Goal: Task Accomplishment & Management: Complete application form

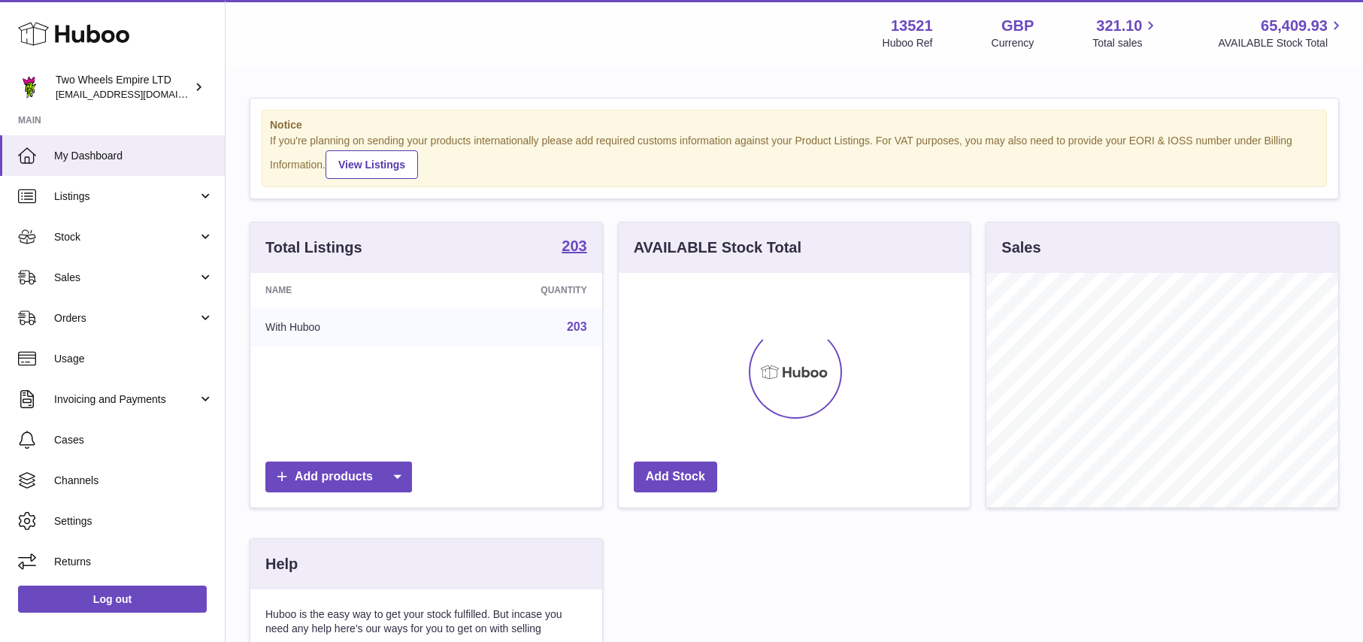
scroll to position [235, 351]
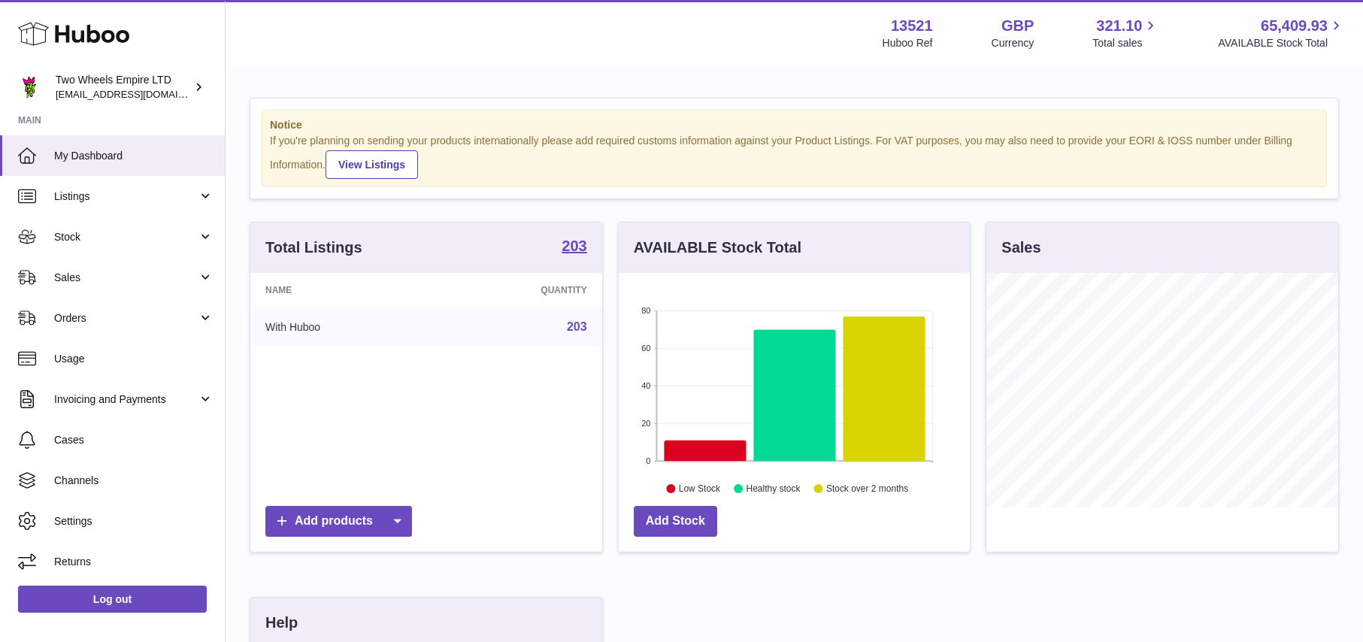
click at [842, 388] on rect at bounding box center [795, 386] width 277 height 150
click at [860, 385] on icon at bounding box center [885, 389] width 82 height 145
click at [908, 430] on icon at bounding box center [885, 389] width 82 height 145
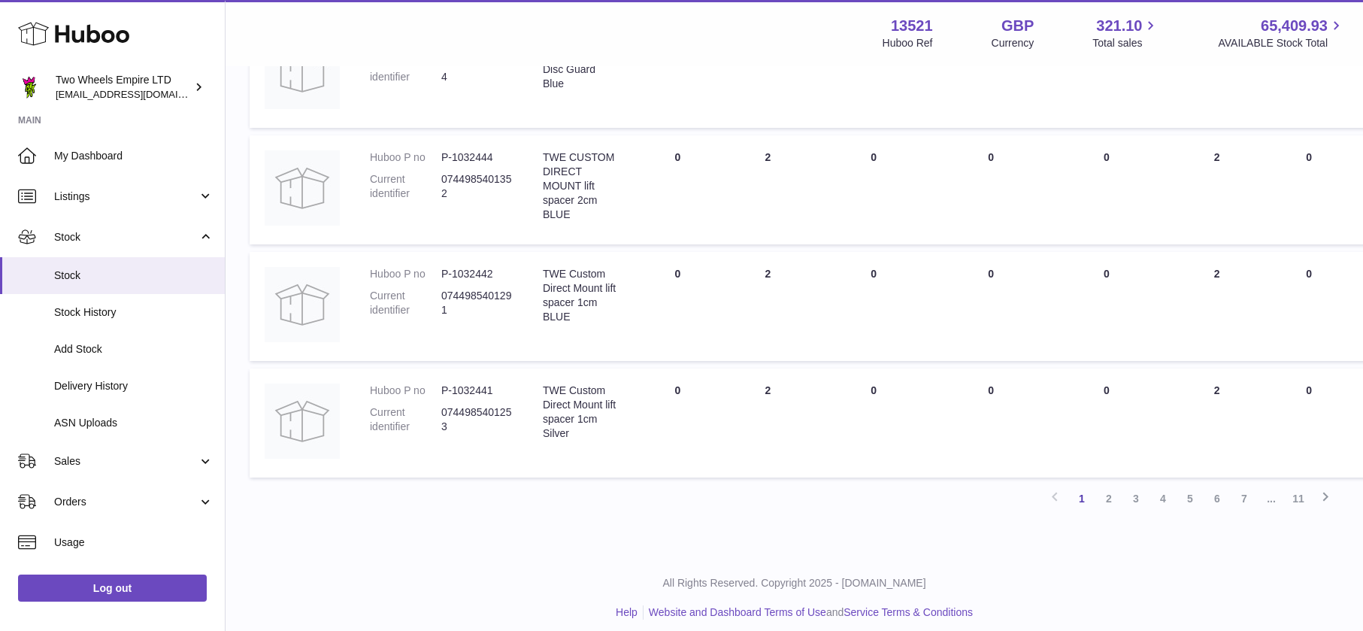
scroll to position [981, 0]
click at [1114, 497] on link "2" at bounding box center [1109, 496] width 27 height 27
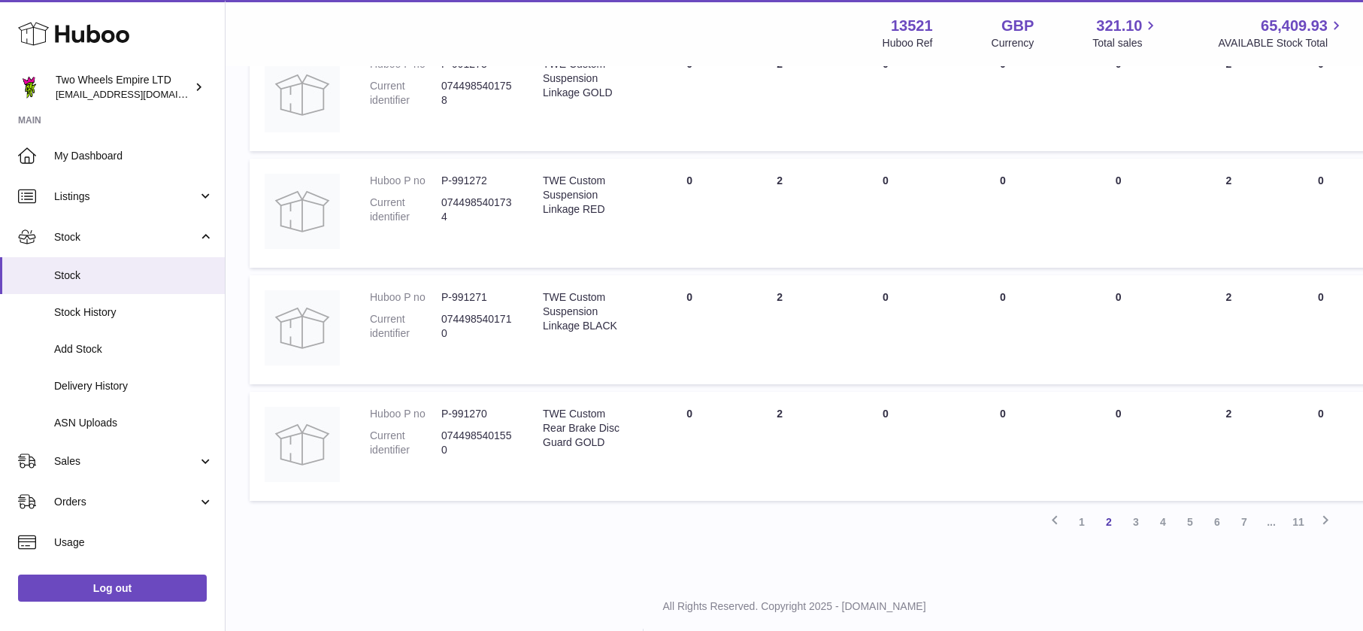
scroll to position [987, 0]
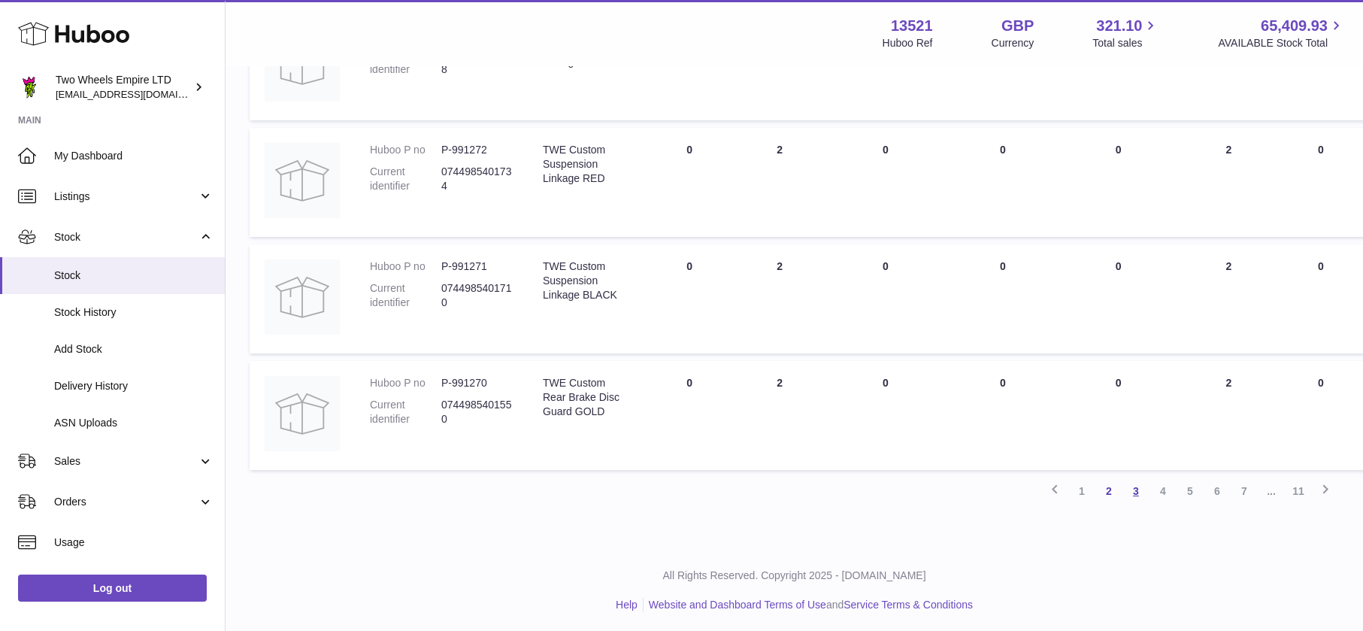
click at [1133, 492] on link "3" at bounding box center [1136, 491] width 27 height 27
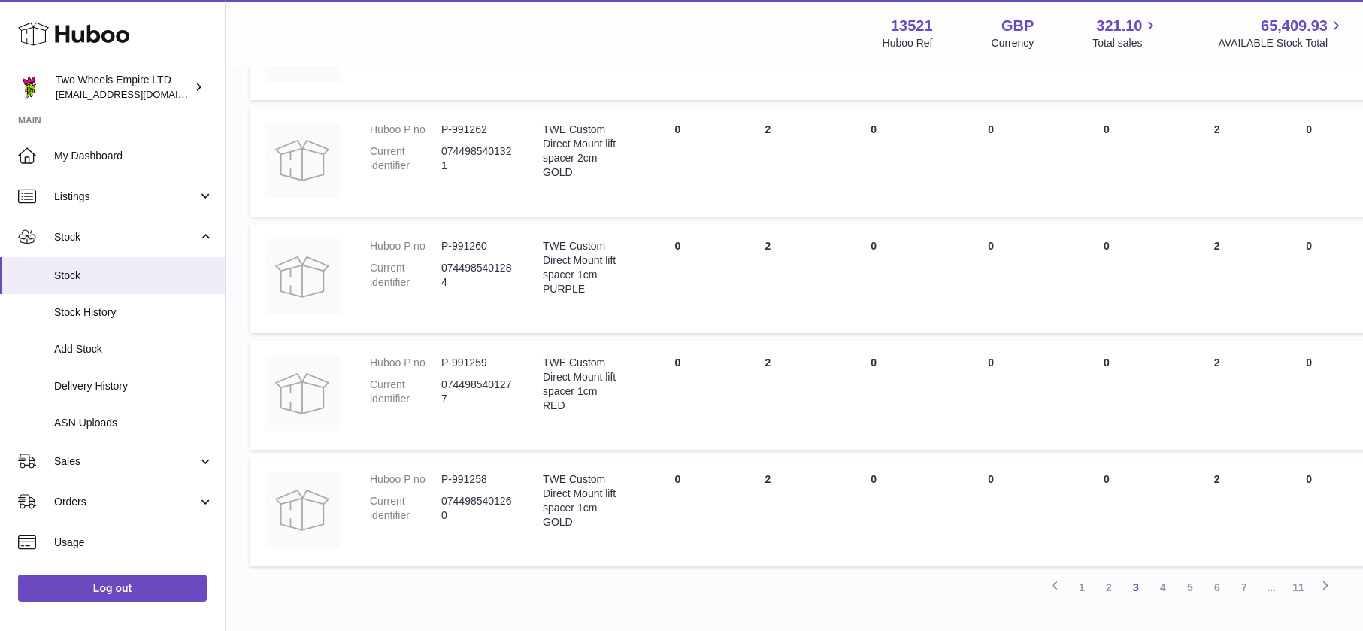
scroll to position [893, 0]
click at [1169, 584] on link "4" at bounding box center [1163, 585] width 27 height 27
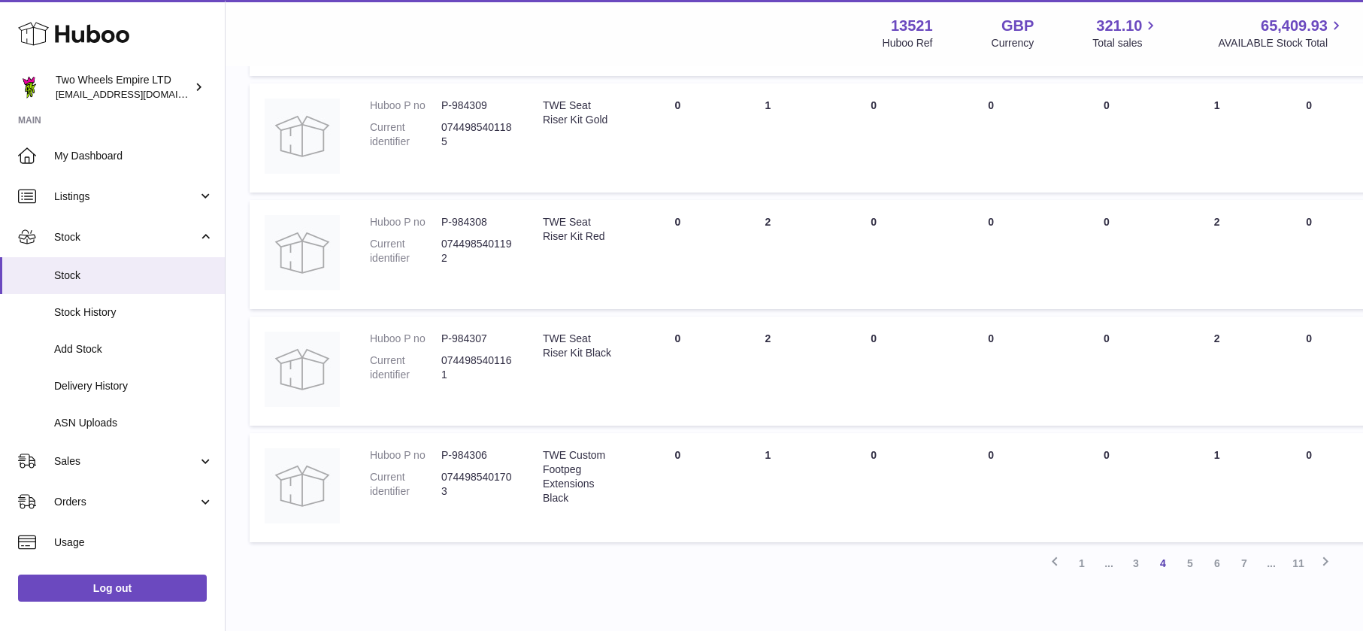
scroll to position [990, 0]
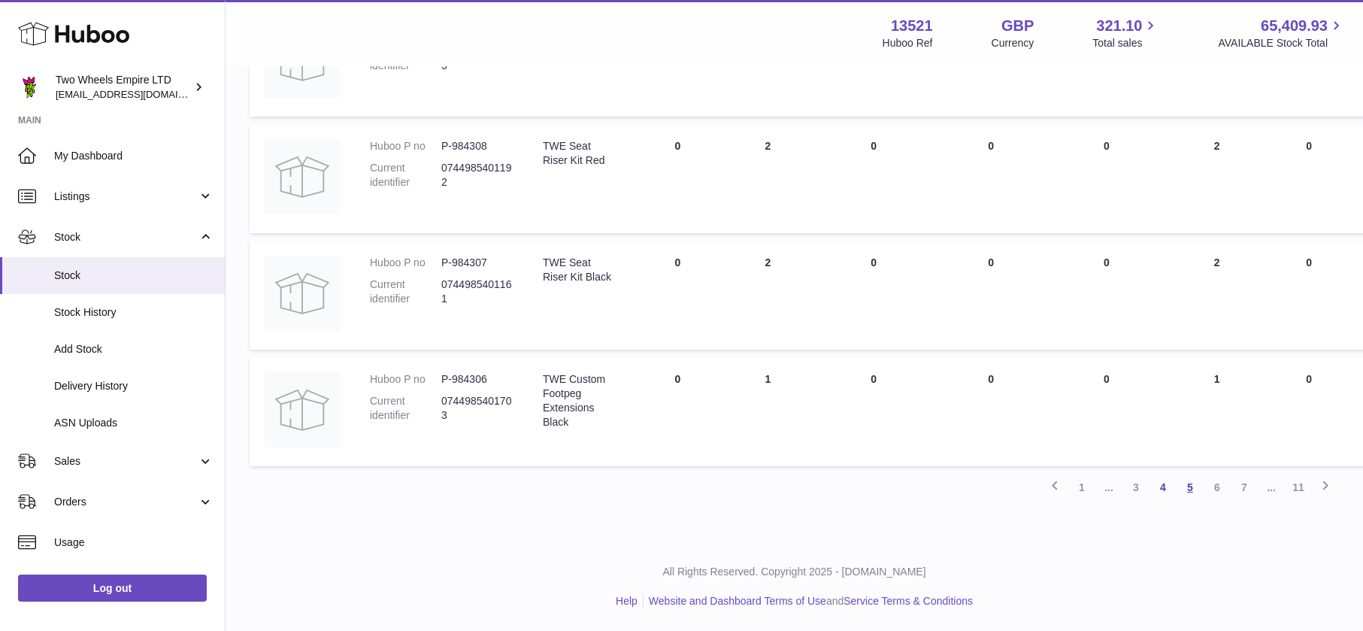
click at [1190, 491] on link "5" at bounding box center [1190, 487] width 27 height 27
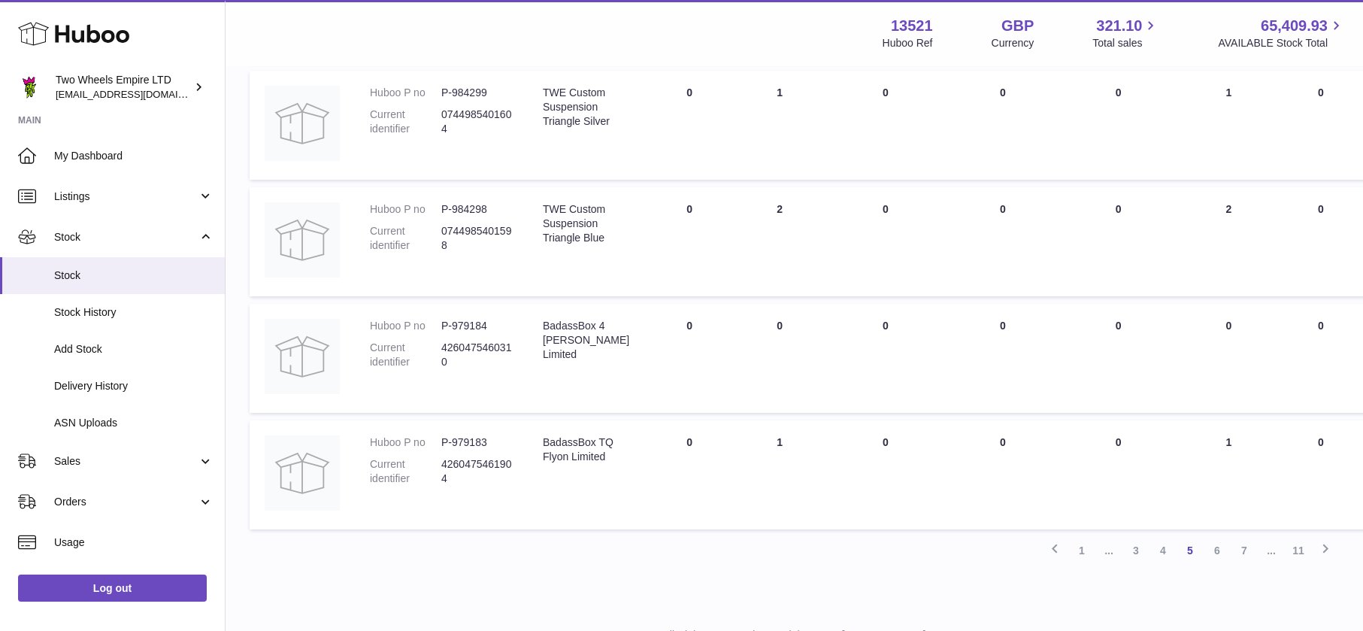
scroll to position [990, 0]
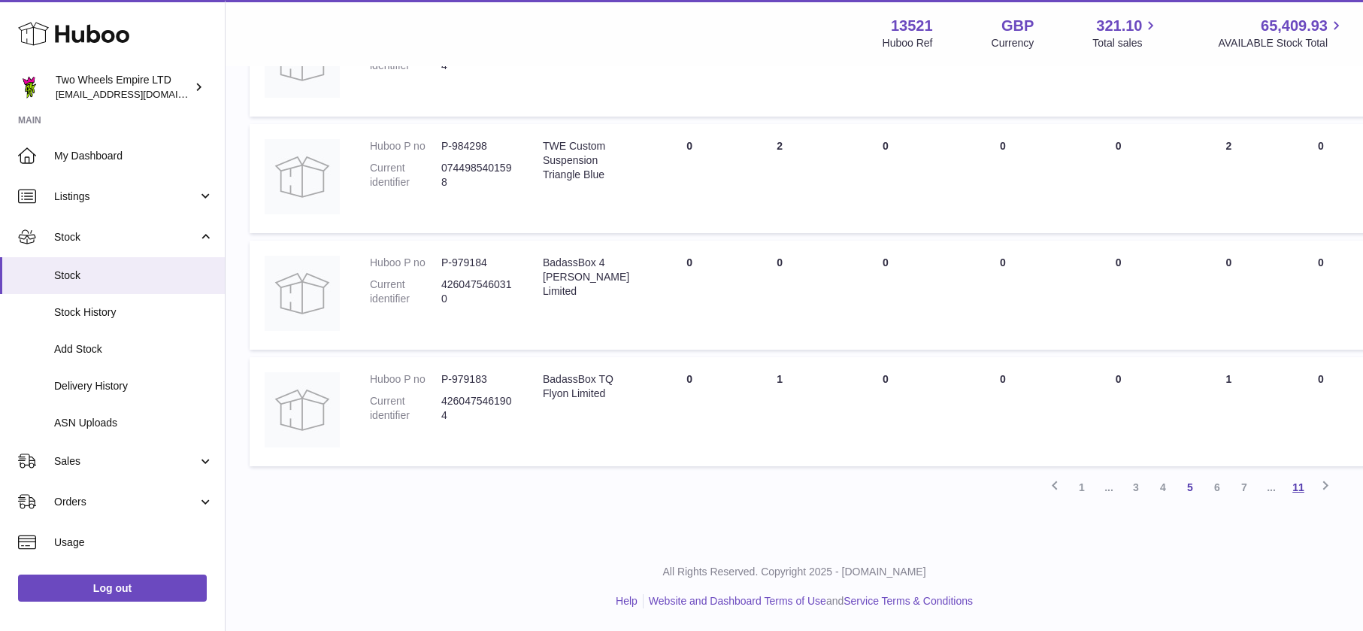
click at [1301, 490] on link "11" at bounding box center [1298, 487] width 27 height 27
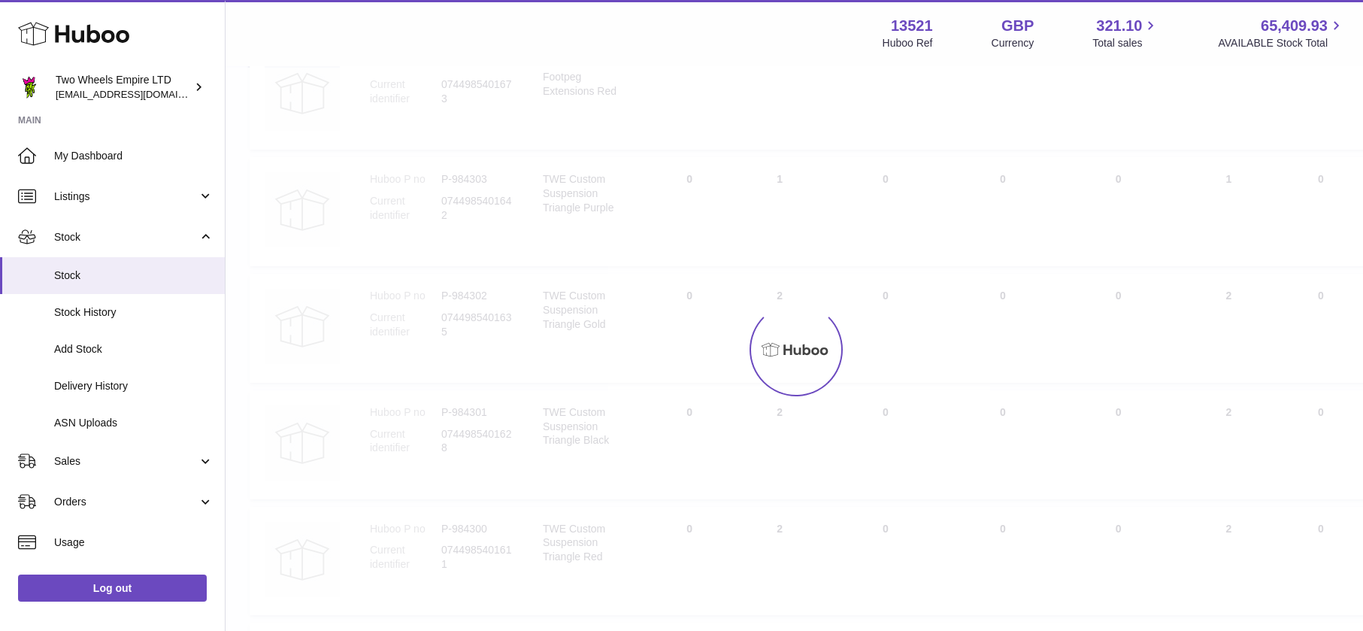
scroll to position [68, 0]
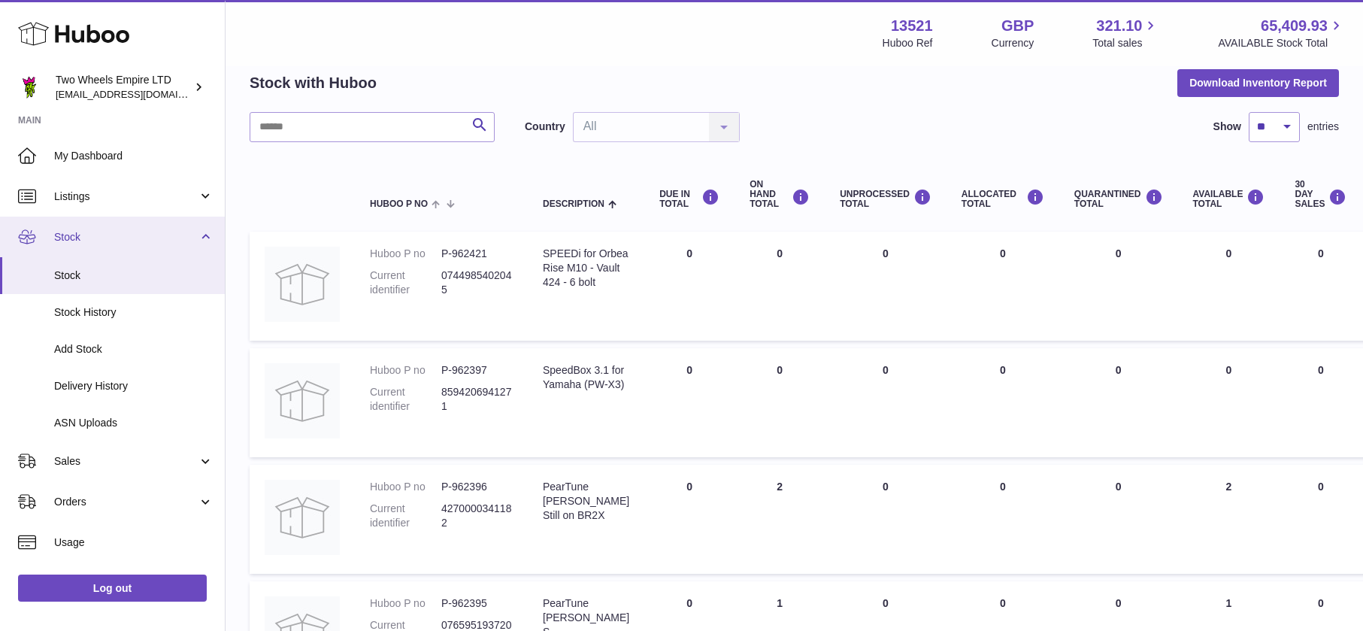
click at [139, 240] on span "Stock" at bounding box center [126, 237] width 144 height 14
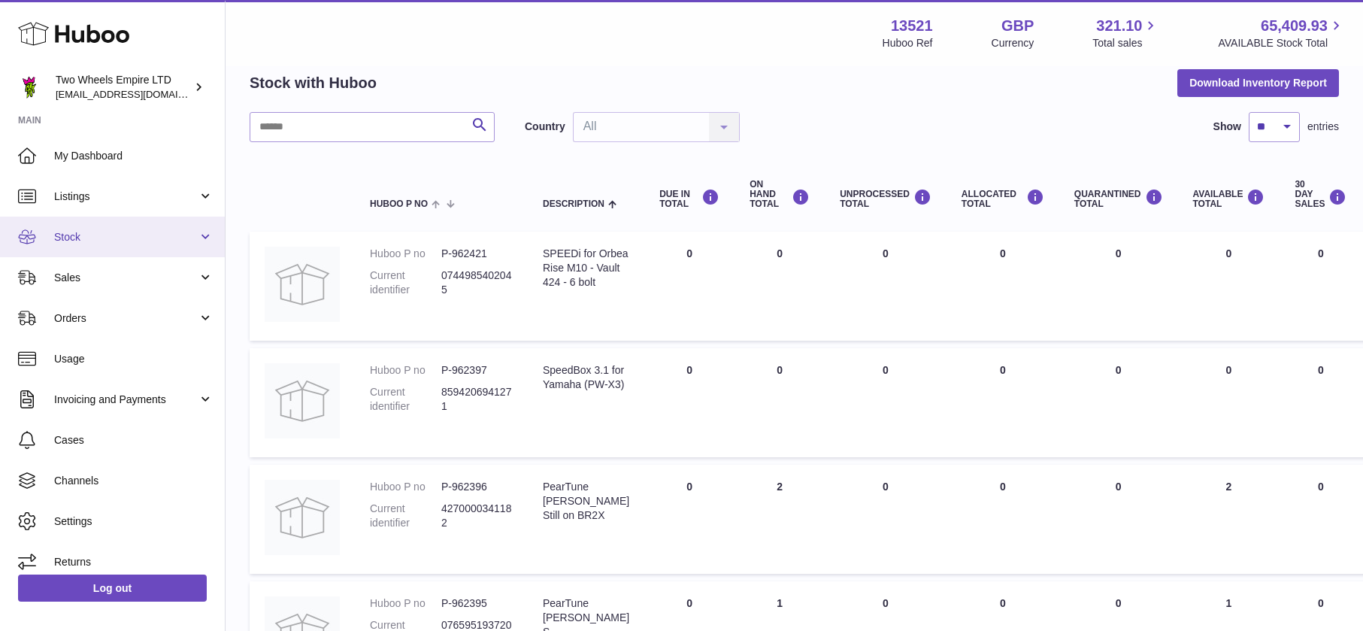
click at [141, 236] on span "Stock" at bounding box center [126, 237] width 144 height 14
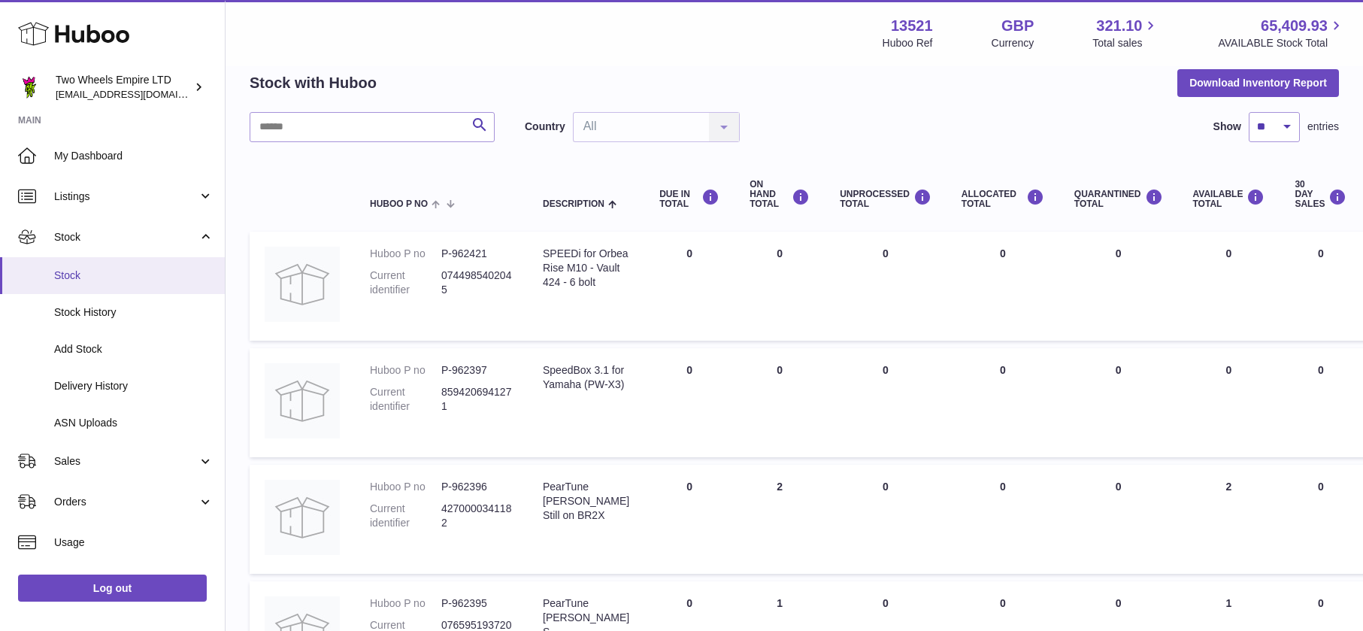
click at [102, 276] on span "Stock" at bounding box center [133, 275] width 159 height 14
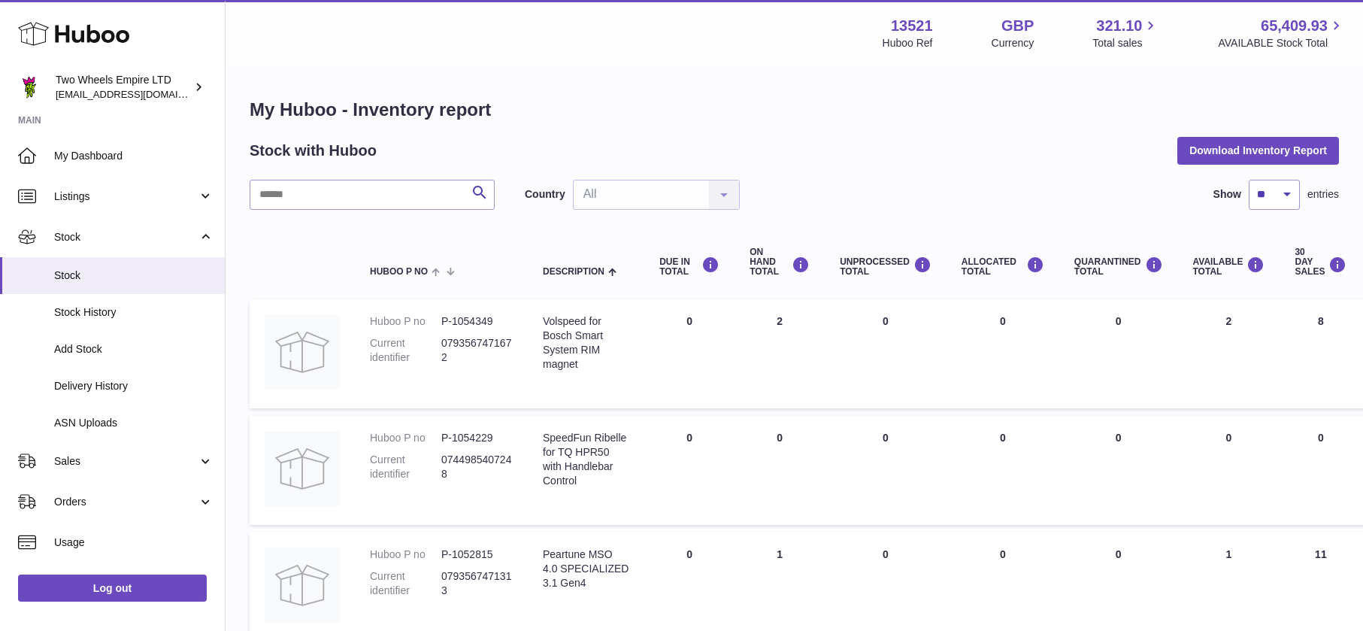
click at [726, 193] on div "Country All All No elements found. Consider changing the search query. List is …" at bounding box center [632, 195] width 215 height 30
click at [650, 195] on div "Country All All No elements found. Consider changing the search query. List is …" at bounding box center [632, 195] width 215 height 30
click at [405, 197] on input "text" at bounding box center [372, 195] width 245 height 30
click at [609, 198] on div "Country All All No elements found. Consider changing the search query. List is …" at bounding box center [632, 195] width 215 height 30
click at [1284, 157] on button "Download Inventory Report" at bounding box center [1259, 150] width 162 height 27
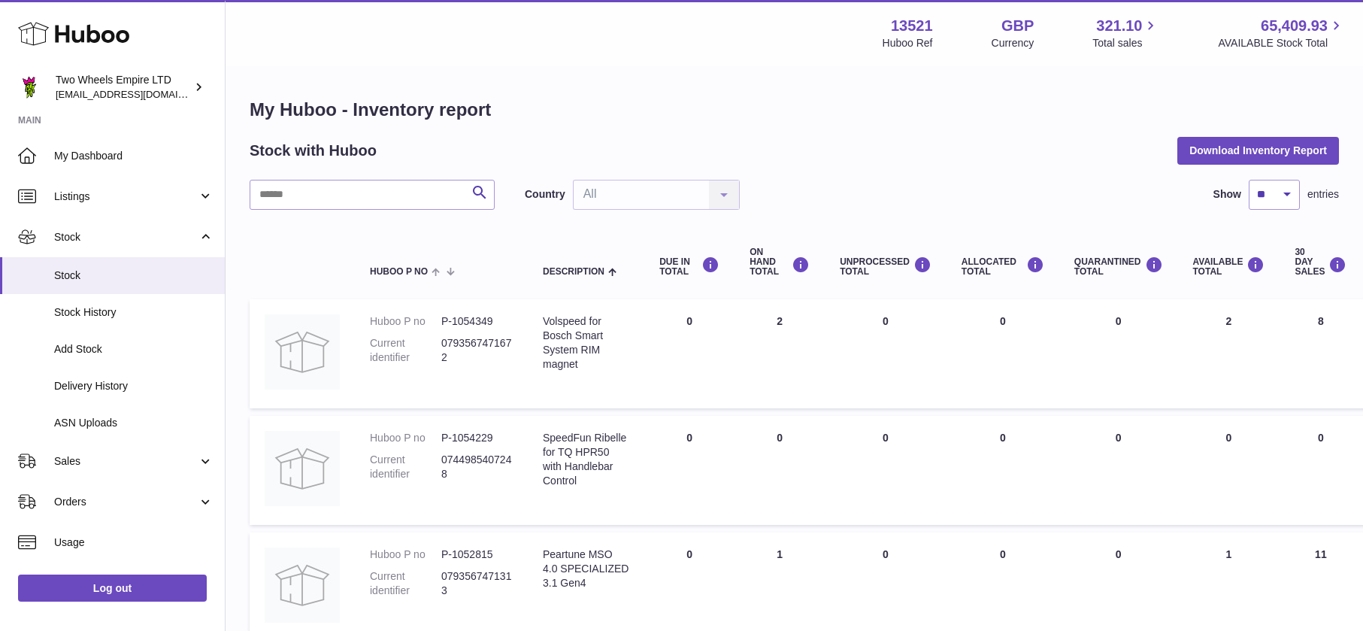
scroll to position [38, 0]
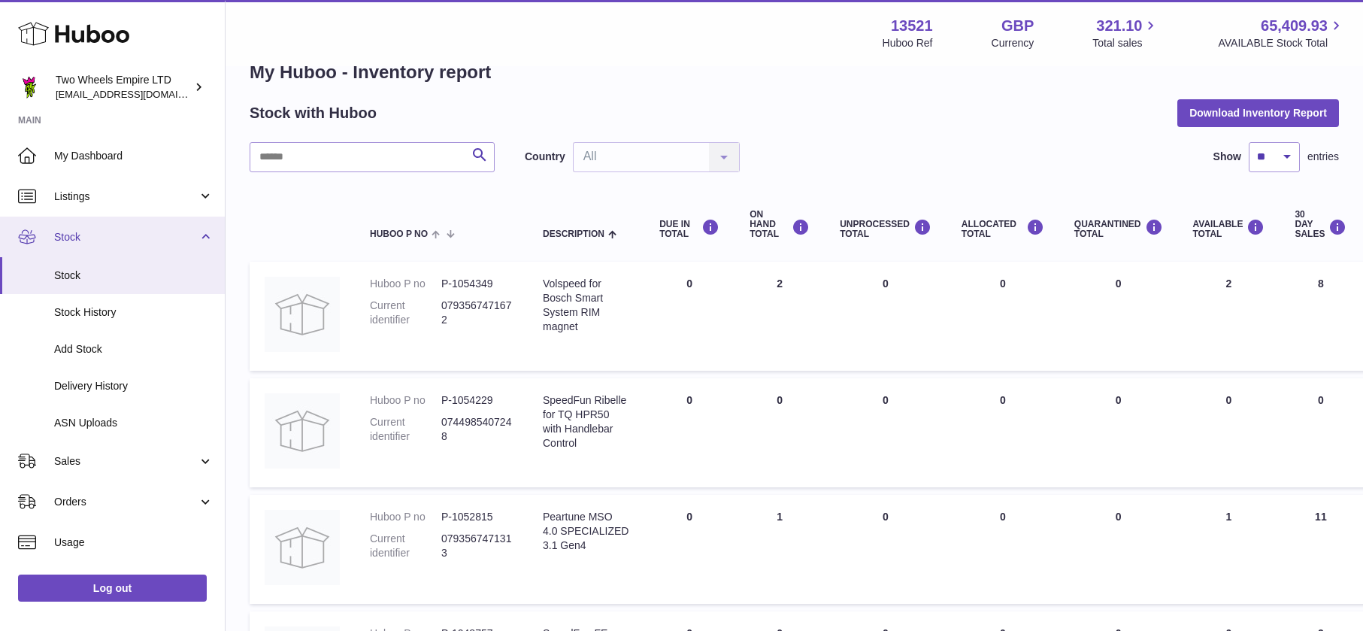
click at [97, 232] on span "Stock" at bounding box center [126, 237] width 144 height 14
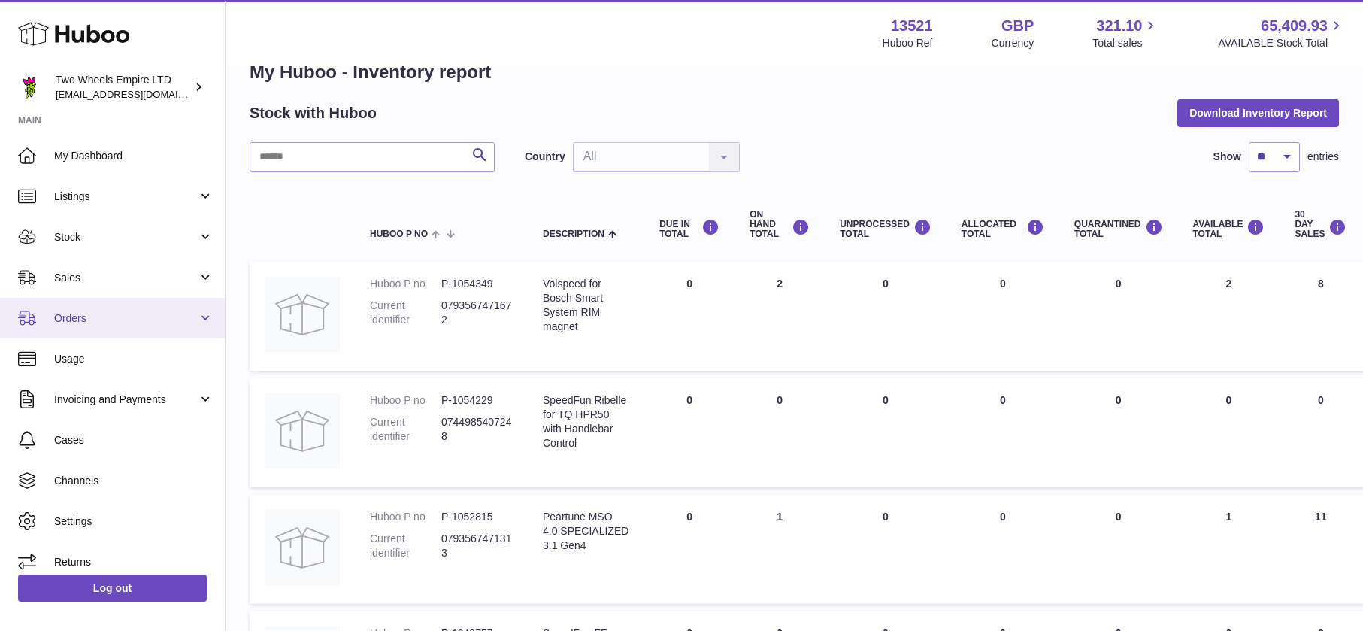
click at [115, 310] on link "Orders" at bounding box center [112, 318] width 225 height 41
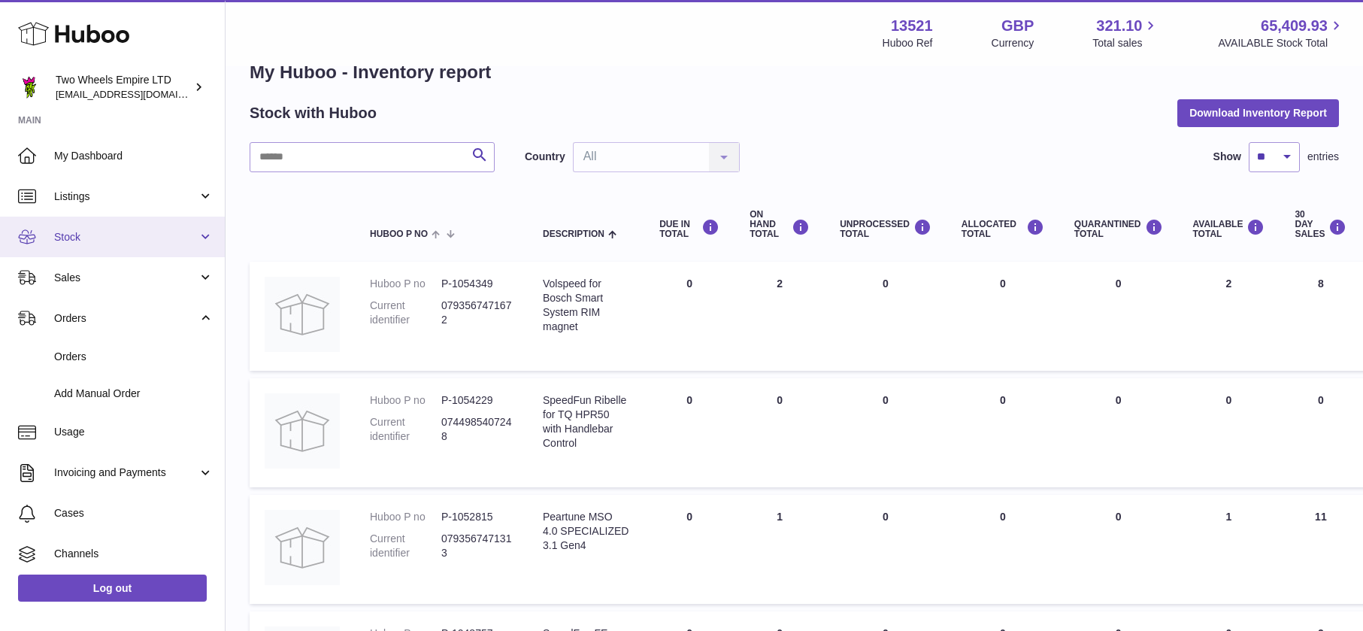
click at [112, 239] on span "Stock" at bounding box center [126, 237] width 144 height 14
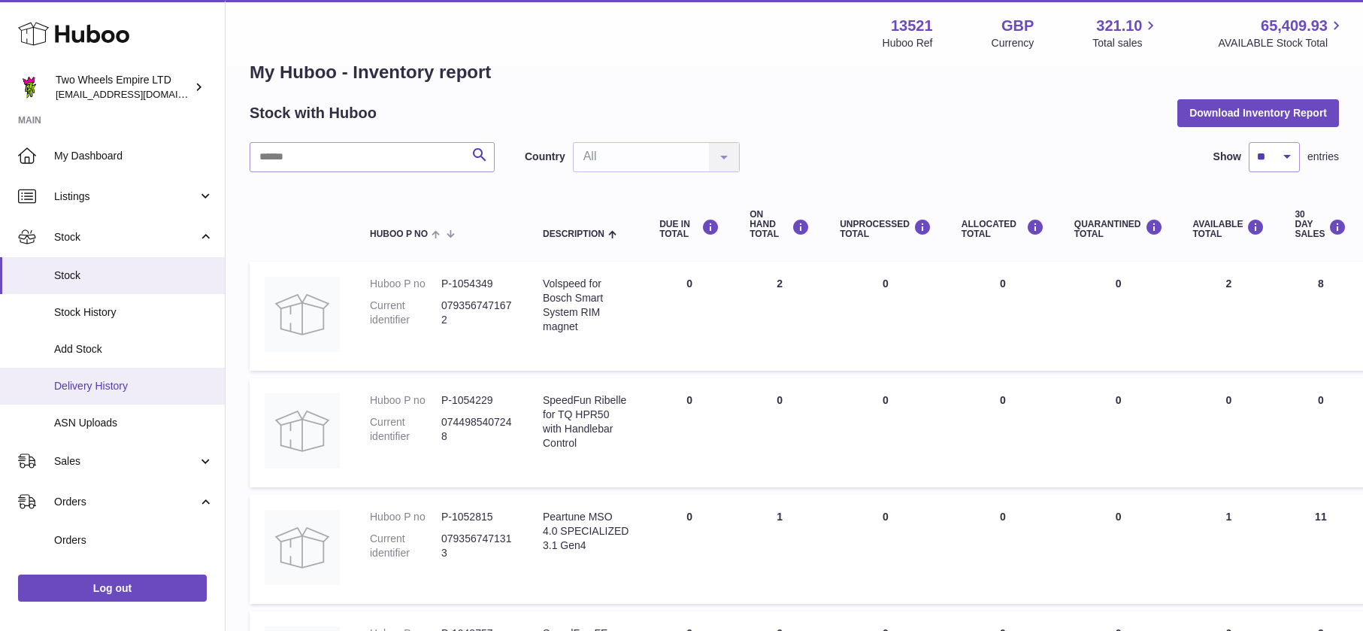
click at [111, 389] on span "Delivery History" at bounding box center [133, 386] width 159 height 14
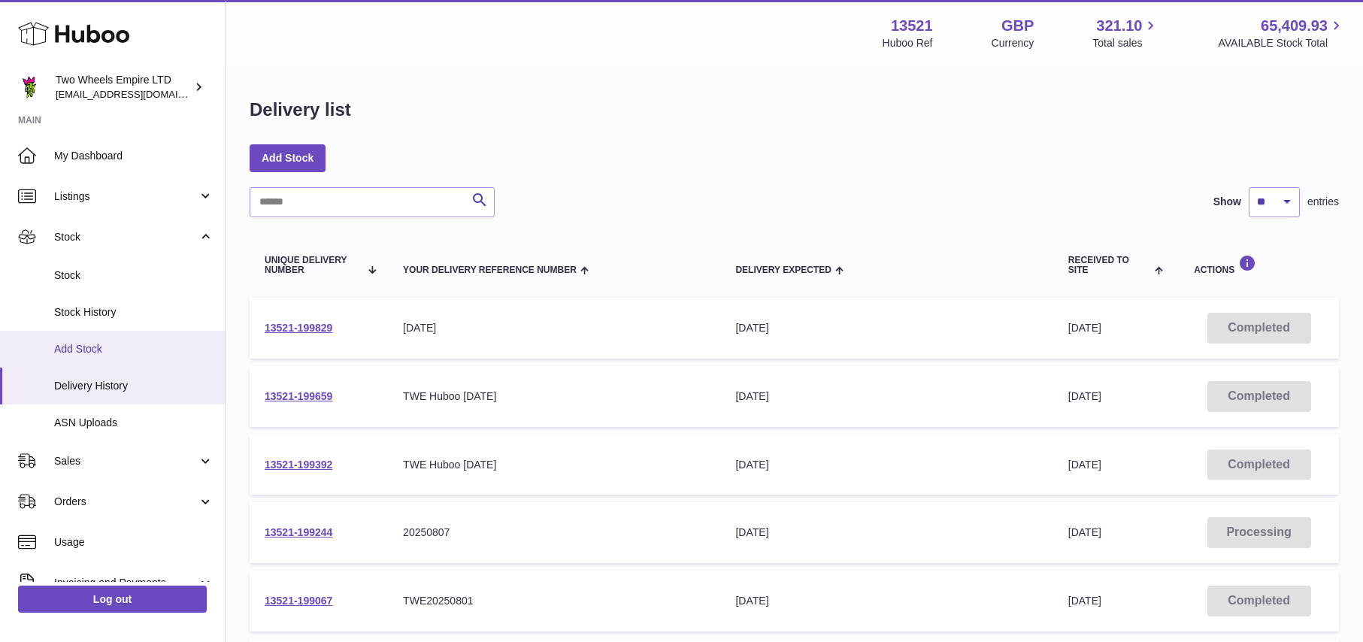
click at [88, 348] on span "Add Stock" at bounding box center [133, 349] width 159 height 14
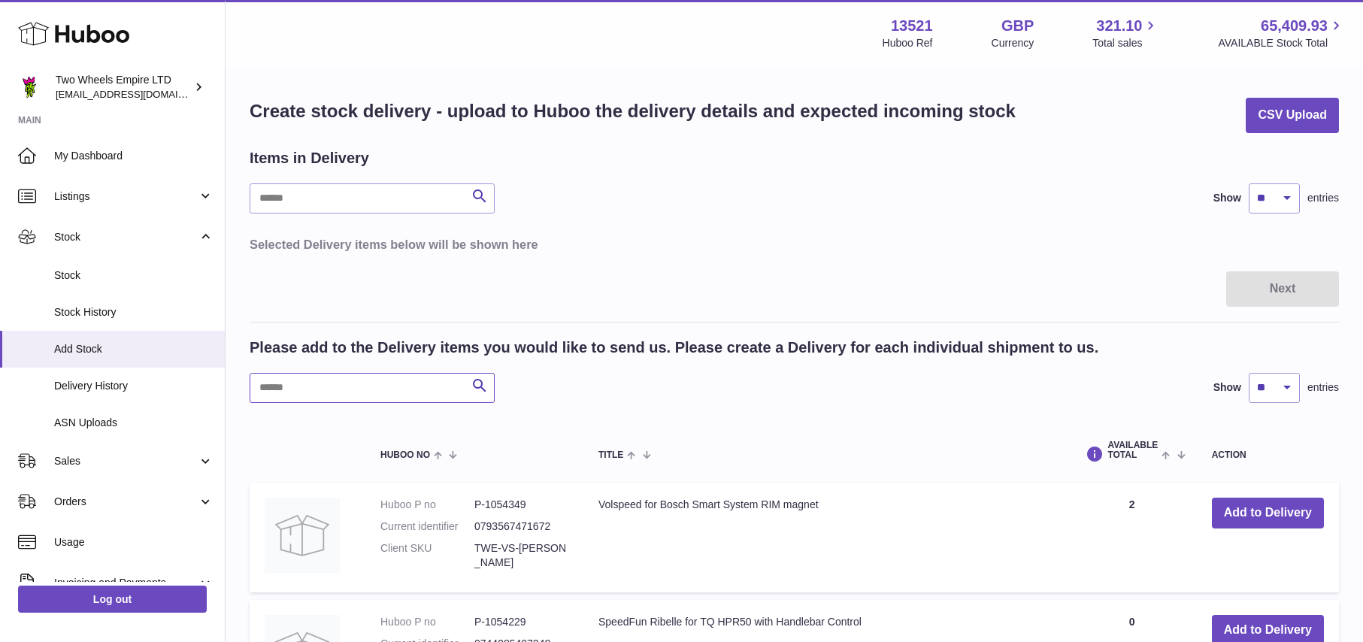
click at [375, 387] on input "text" at bounding box center [372, 388] width 245 height 30
paste input "**********"
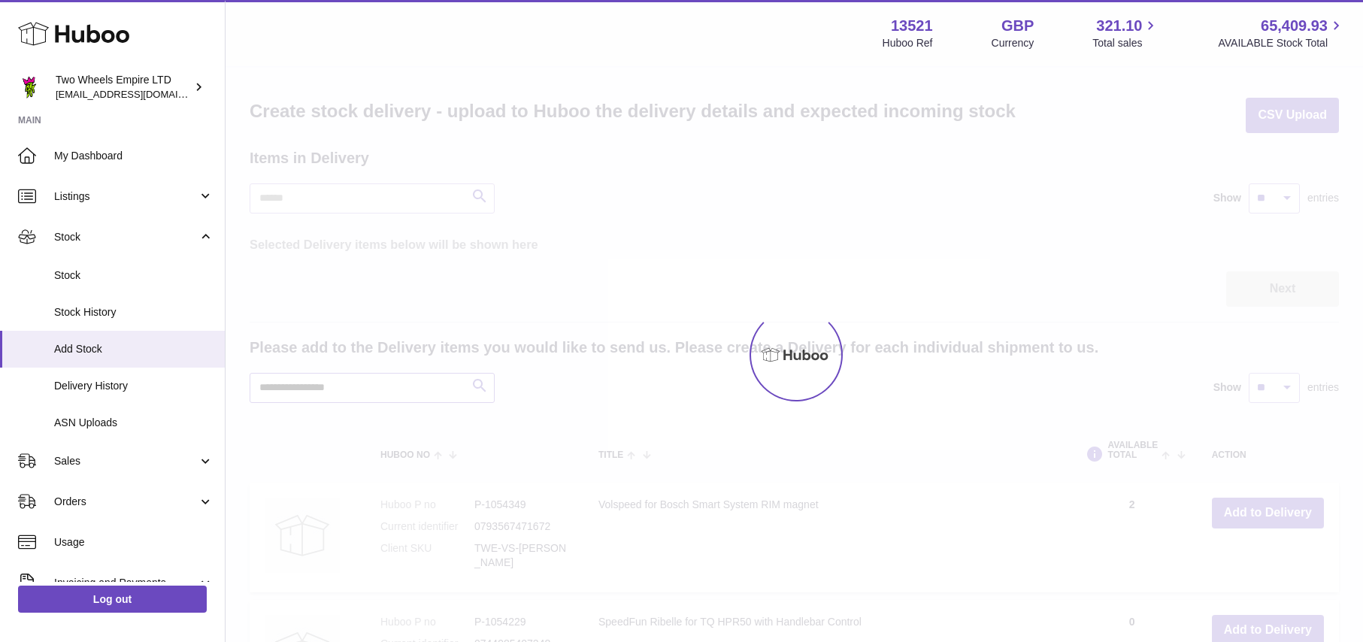
type input "**********"
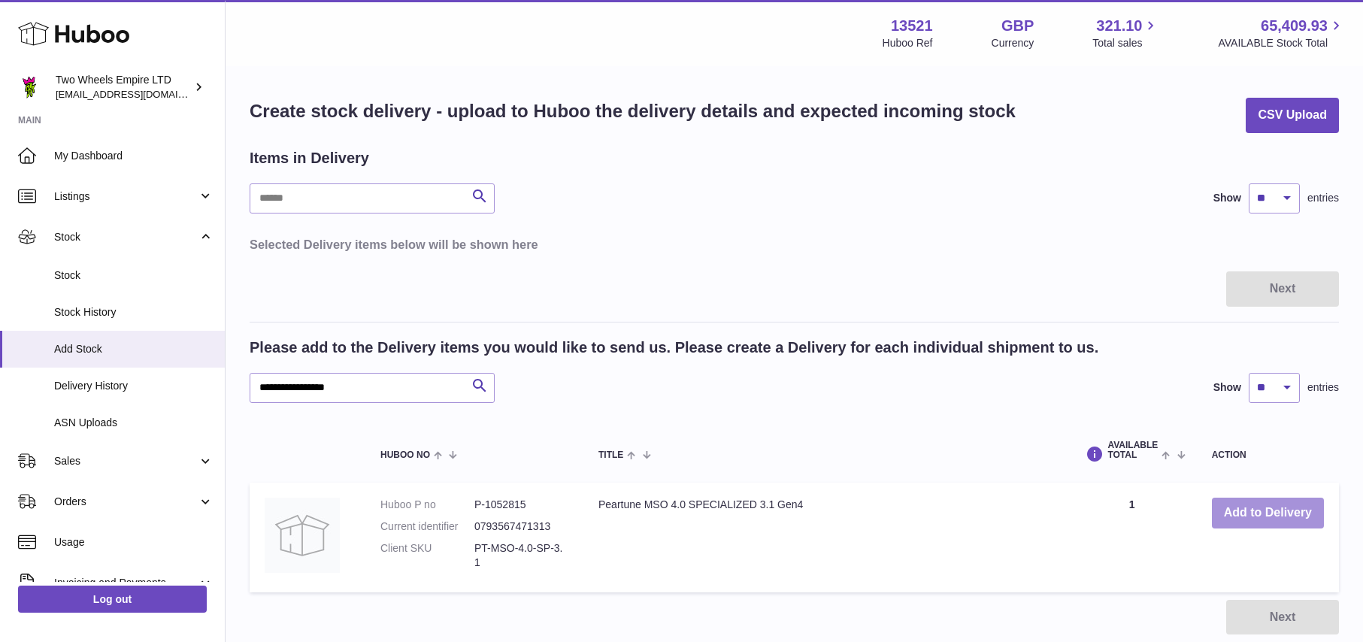
click at [1286, 509] on button "Add to Delivery" at bounding box center [1268, 513] width 112 height 31
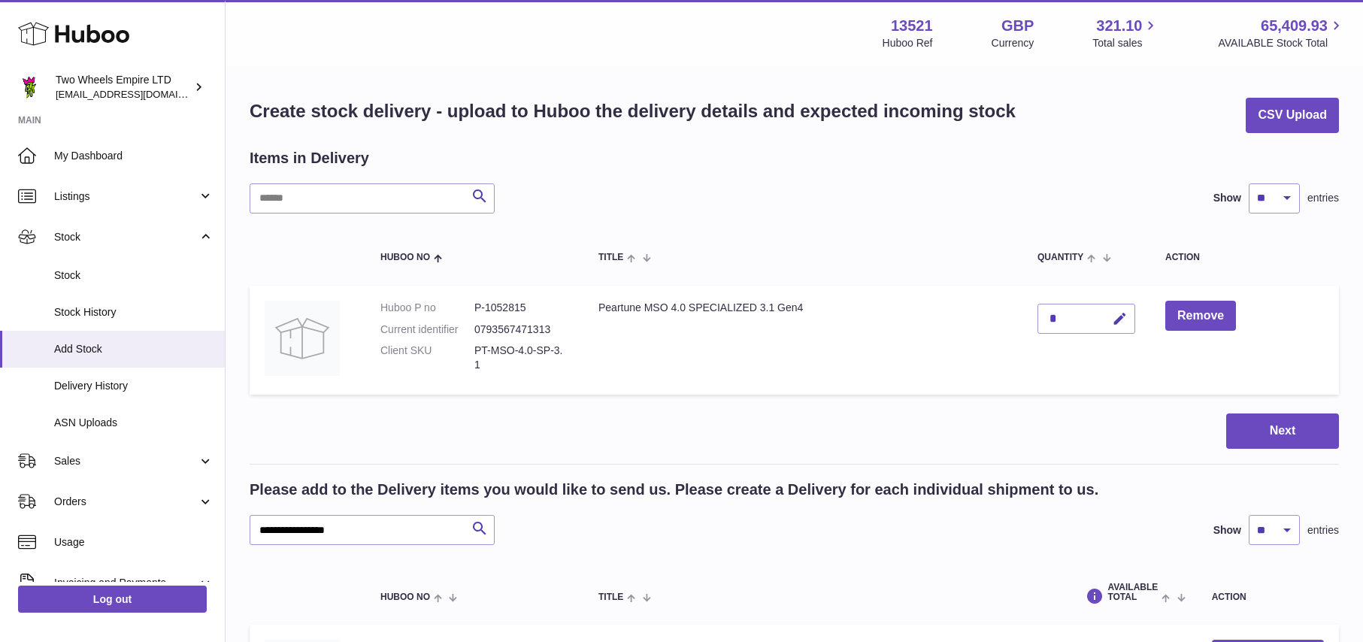
click at [1069, 314] on div "*" at bounding box center [1087, 319] width 98 height 30
click at [1057, 318] on div "*" at bounding box center [1087, 319] width 98 height 30
click at [1119, 321] on icon "button" at bounding box center [1120, 319] width 16 height 16
type input "**"
click at [1119, 321] on icon "submit" at bounding box center [1121, 319] width 14 height 14
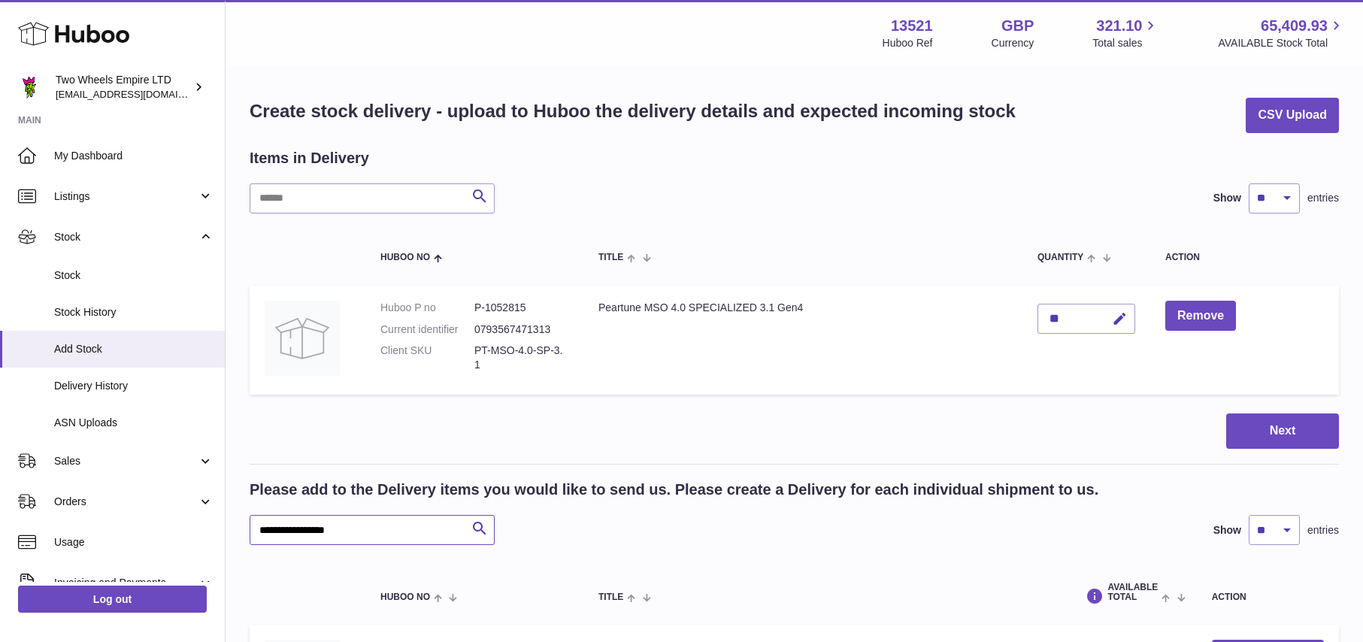
drag, startPoint x: 347, startPoint y: 530, endPoint x: 226, endPoint y: 530, distance: 121.1
click at [226, 530] on div "**********" at bounding box center [795, 438] width 1138 height 740
paste input "**********"
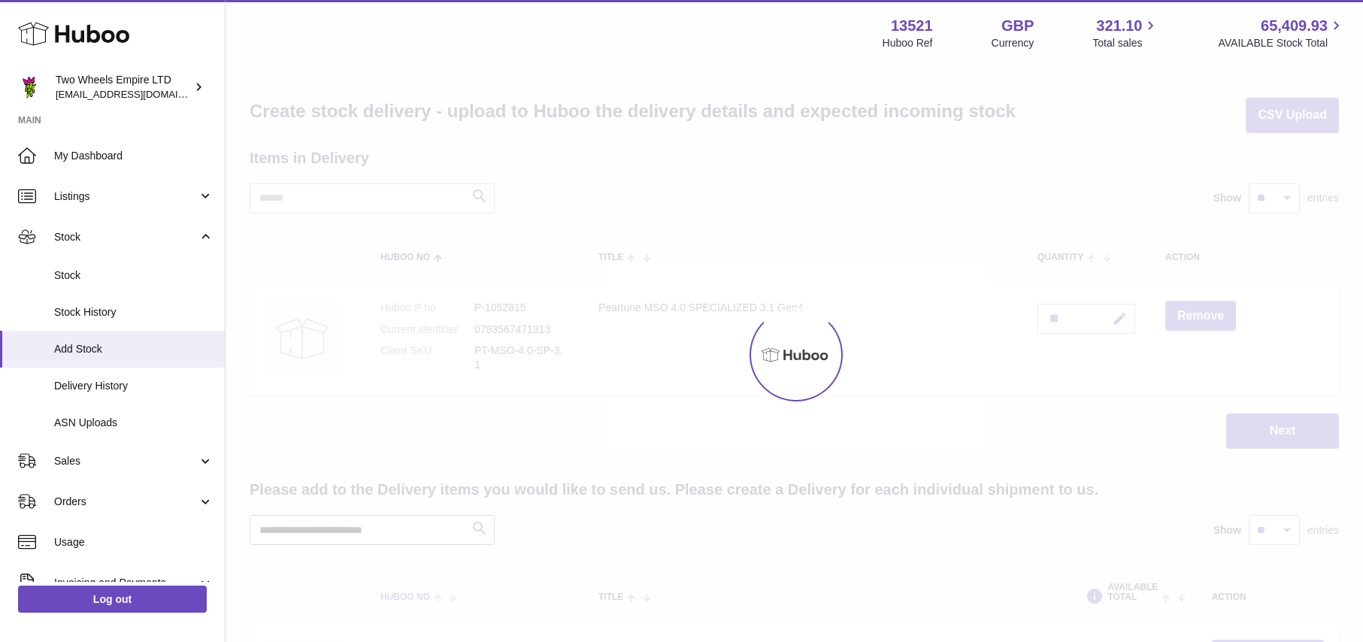
type input "**********"
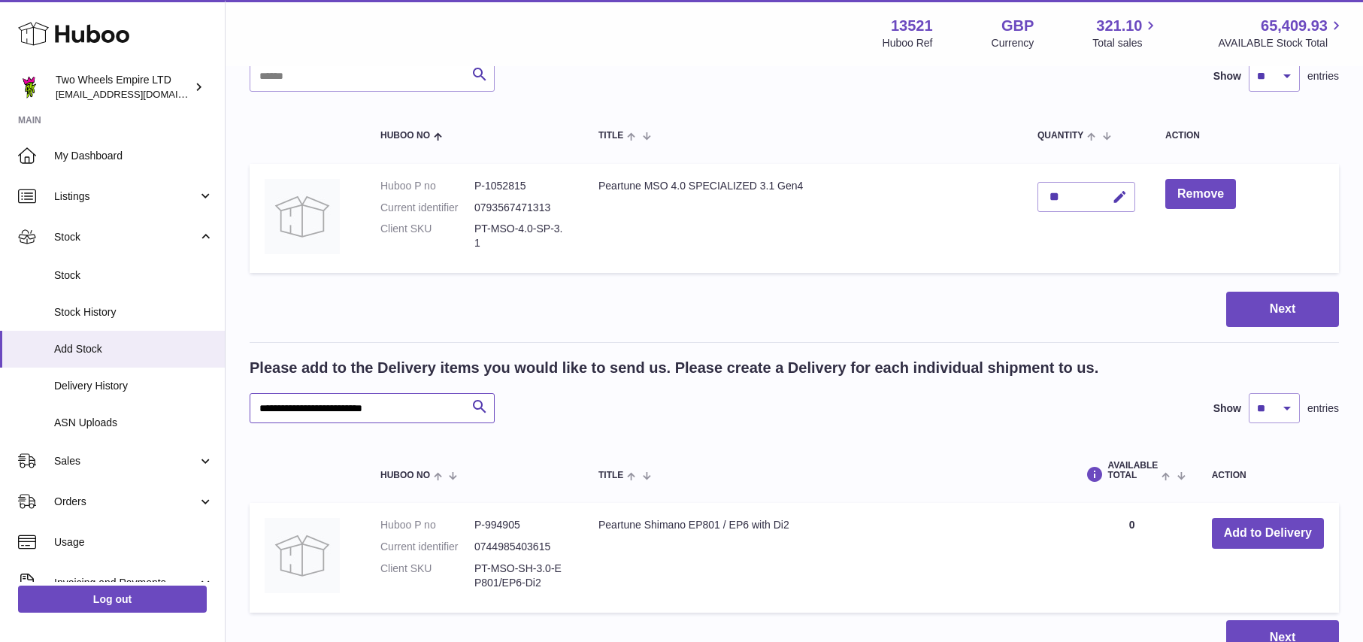
scroll to position [254, 0]
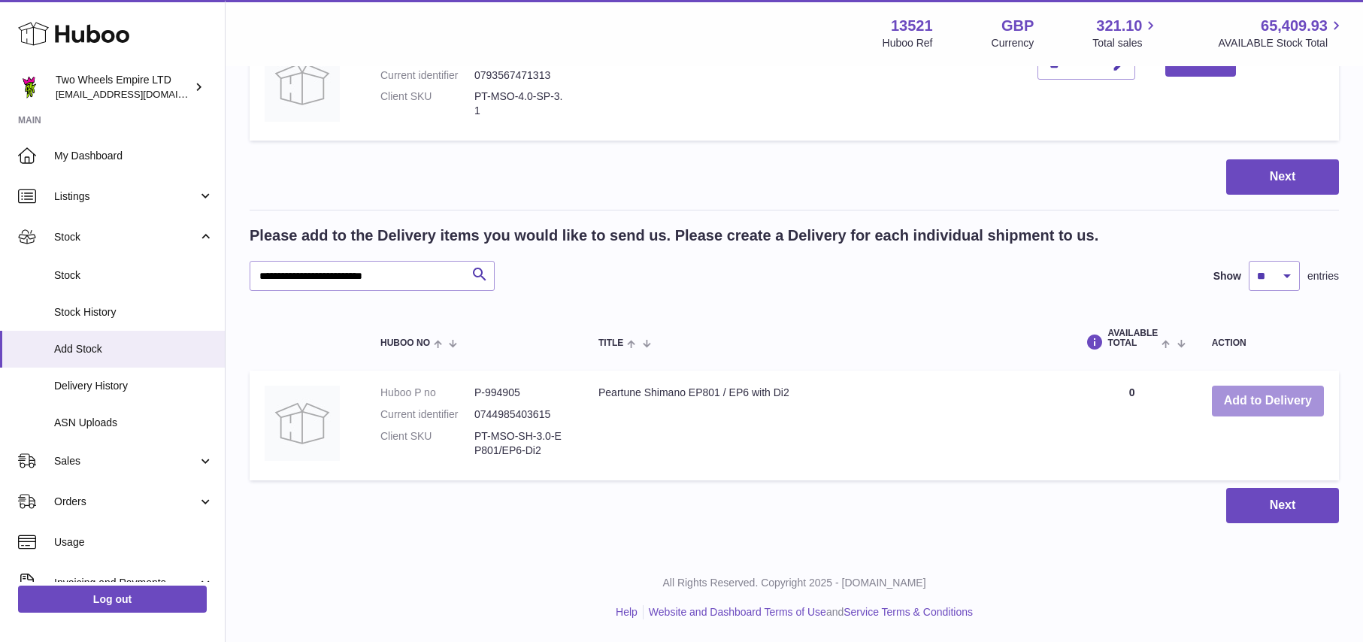
click at [1272, 402] on button "Add to Delivery" at bounding box center [1268, 401] width 112 height 31
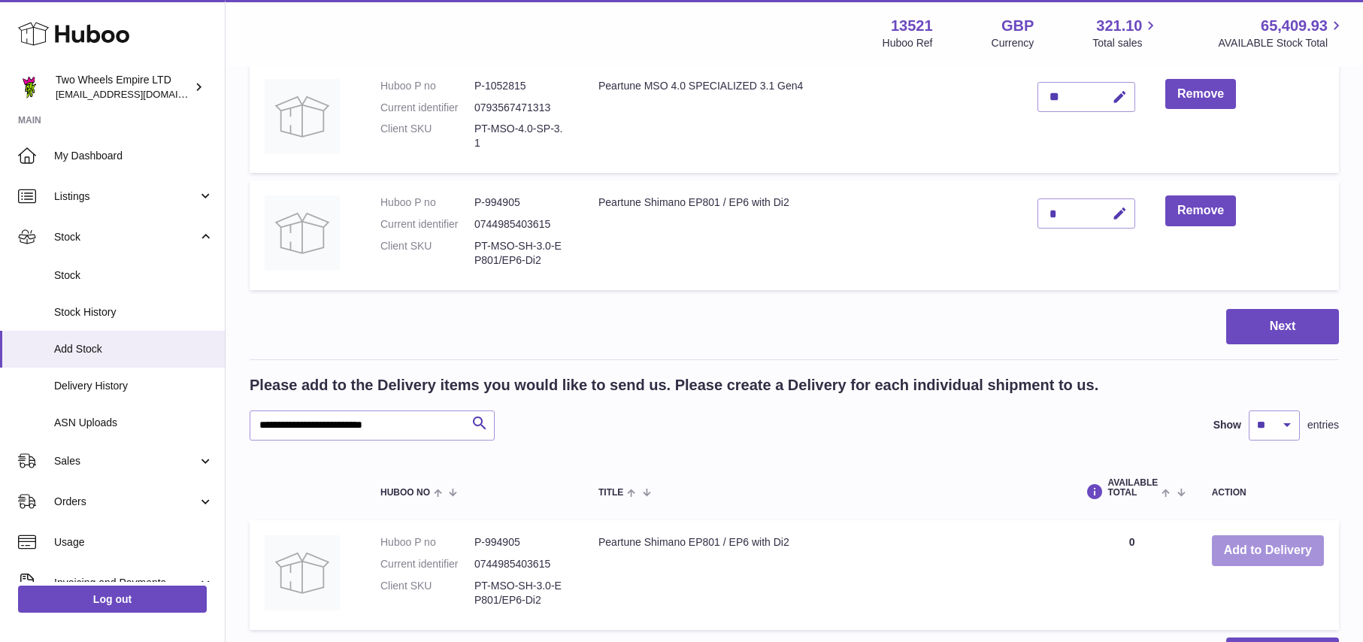
scroll to position [99, 0]
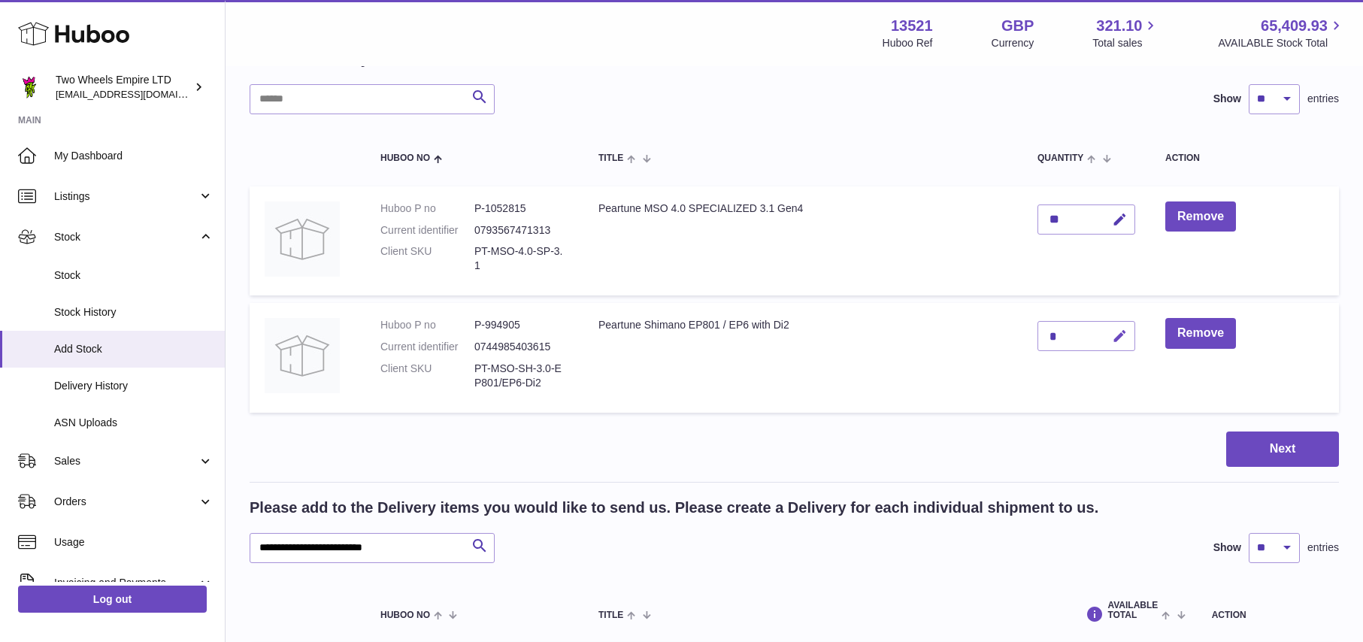
click at [1119, 334] on icon "button" at bounding box center [1120, 337] width 16 height 16
type input "*"
click at [1120, 341] on icon "submit" at bounding box center [1121, 336] width 14 height 14
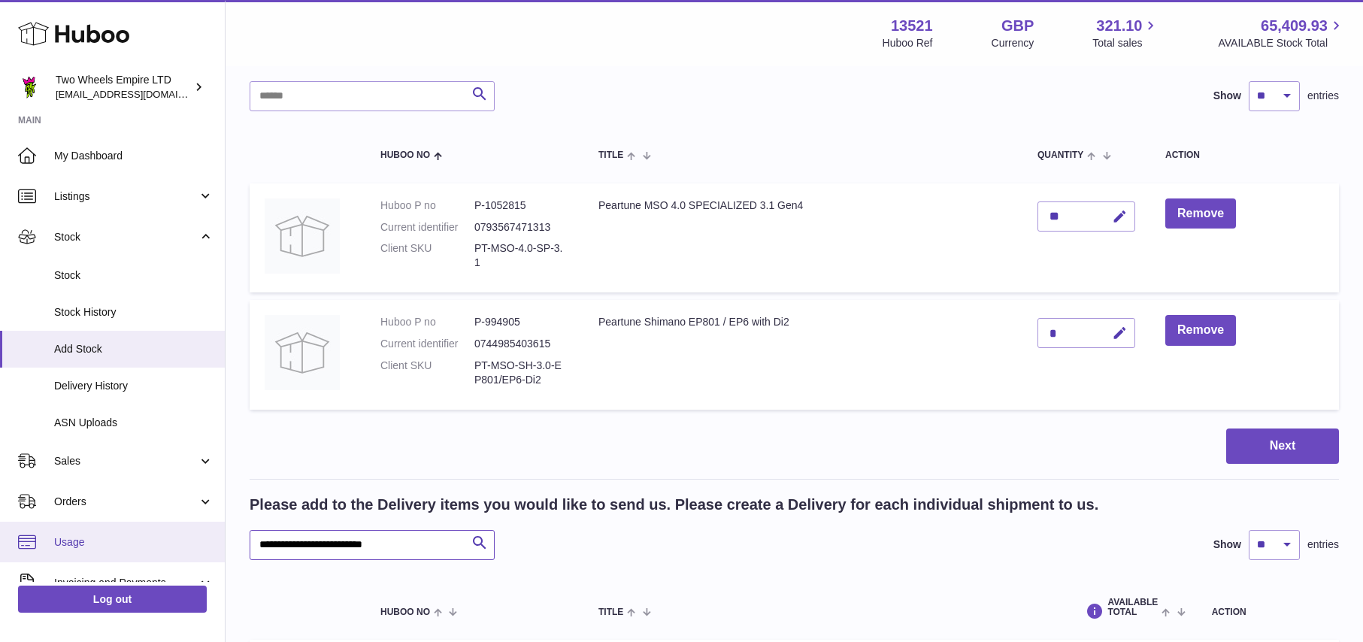
drag, startPoint x: 417, startPoint y: 545, endPoint x: 214, endPoint y: 551, distance: 203.9
click at [214, 551] on div "Huboo Two Wheels Empire LTD [EMAIL_ADDRESS][DOMAIN_NAME] Main My Dashboard List…" at bounding box center [681, 404] width 1363 height 1013
drag, startPoint x: 416, startPoint y: 544, endPoint x: 234, endPoint y: 544, distance: 182.0
click at [234, 544] on div "**********" at bounding box center [795, 393] width 1138 height 857
paste input "text"
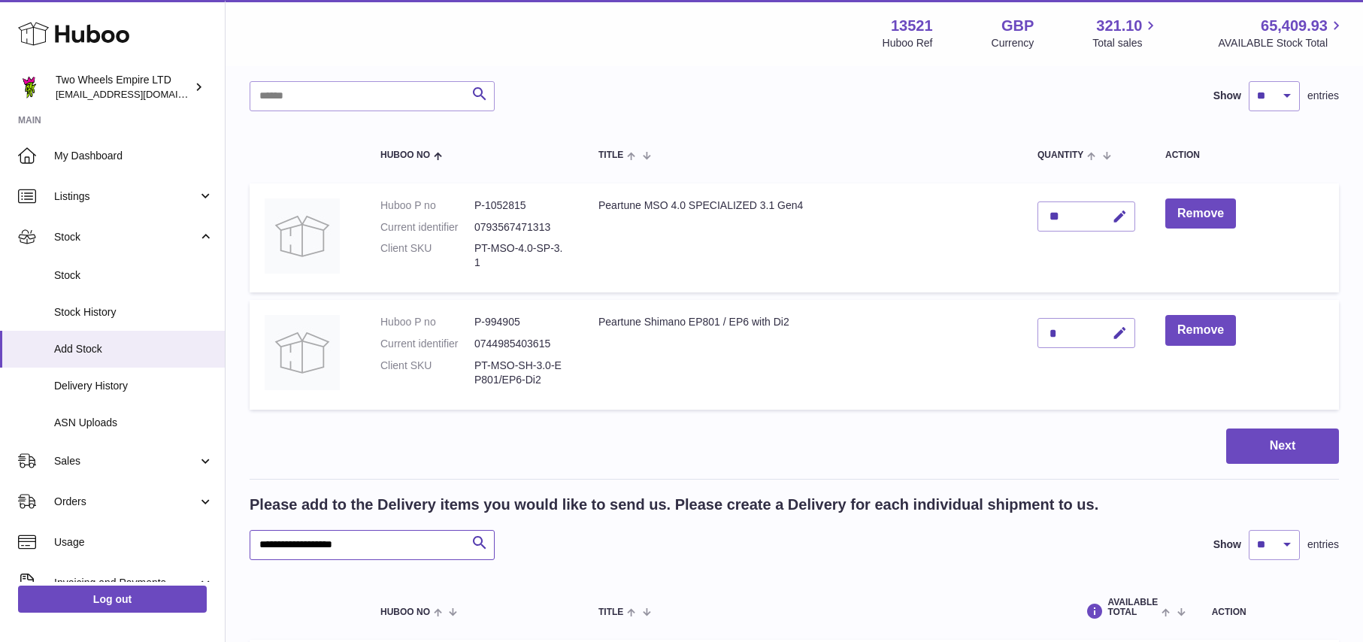
type input "**********"
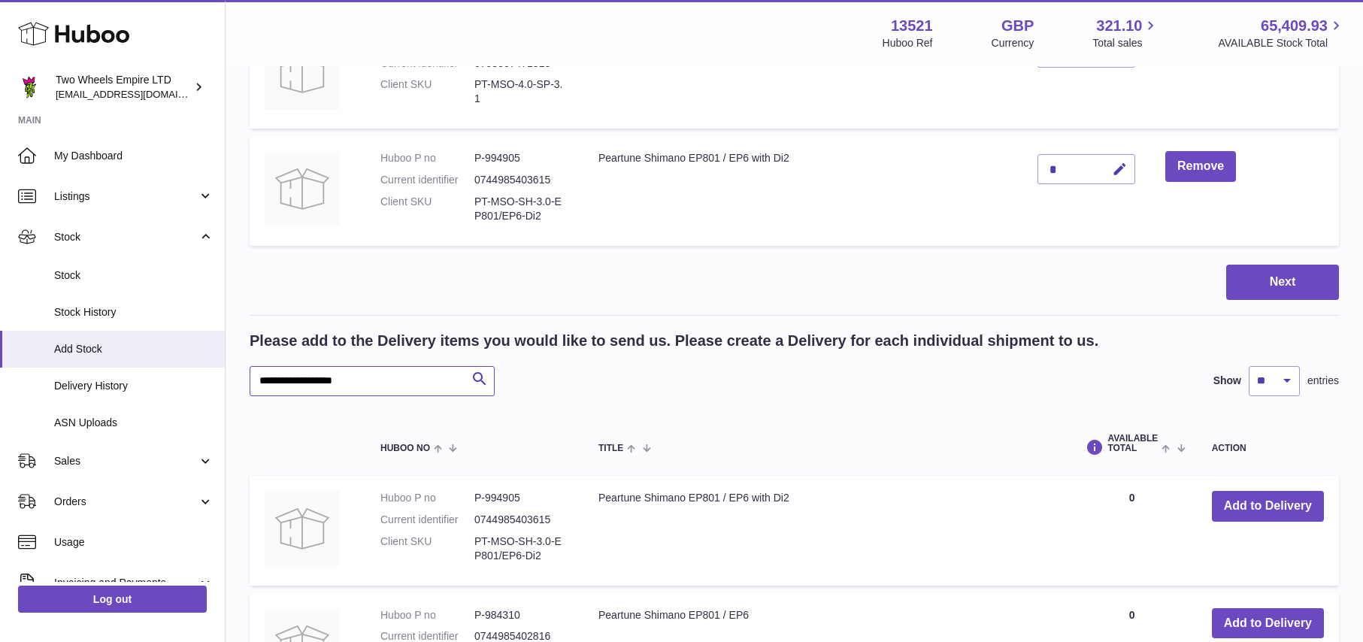
scroll to position [406, 0]
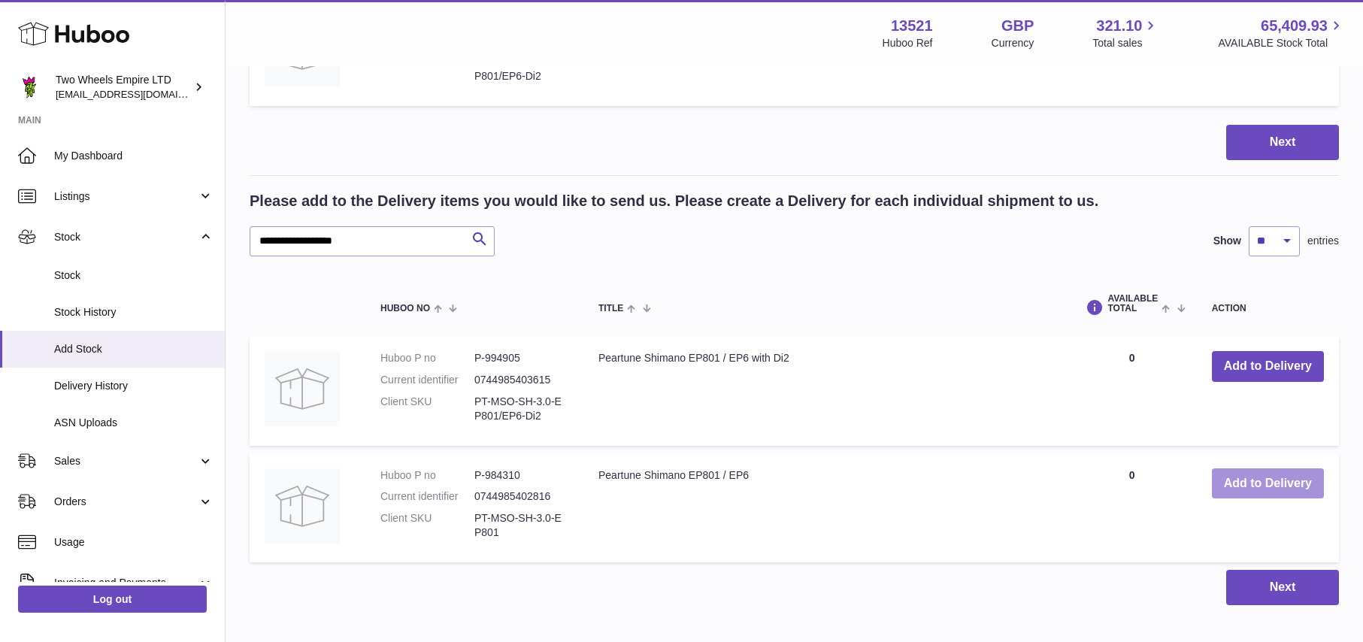
click at [1248, 481] on button "Add to Delivery" at bounding box center [1268, 484] width 112 height 31
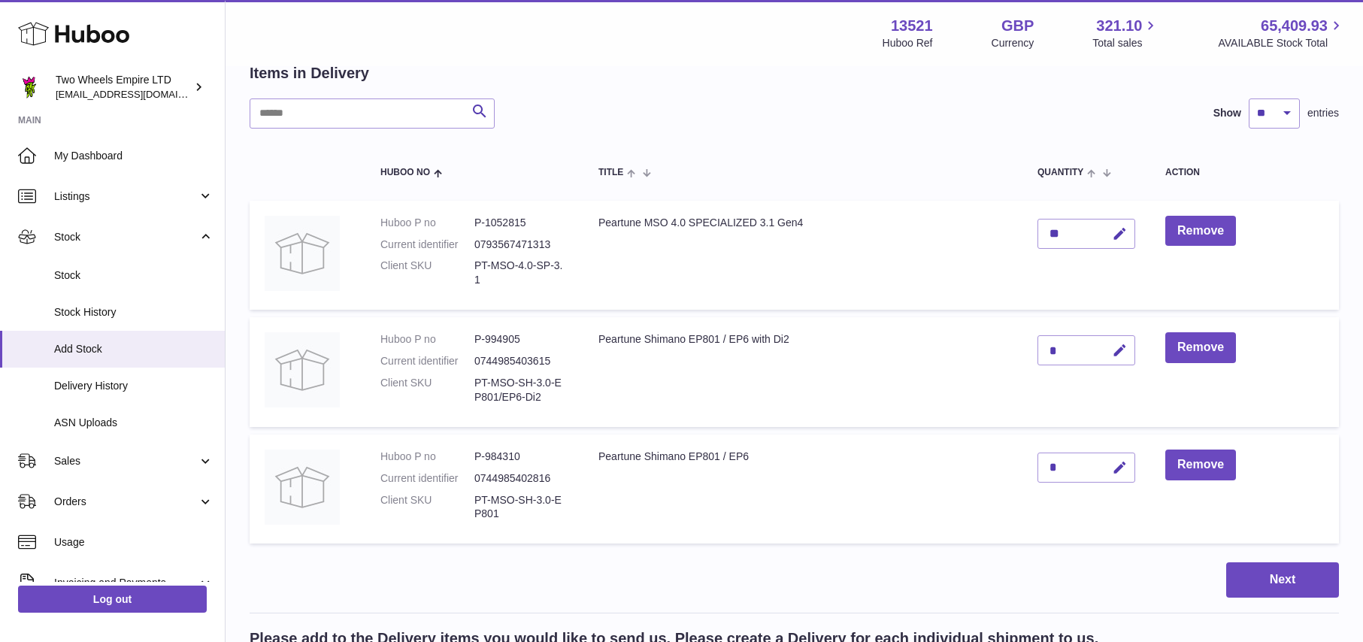
scroll to position [0, 0]
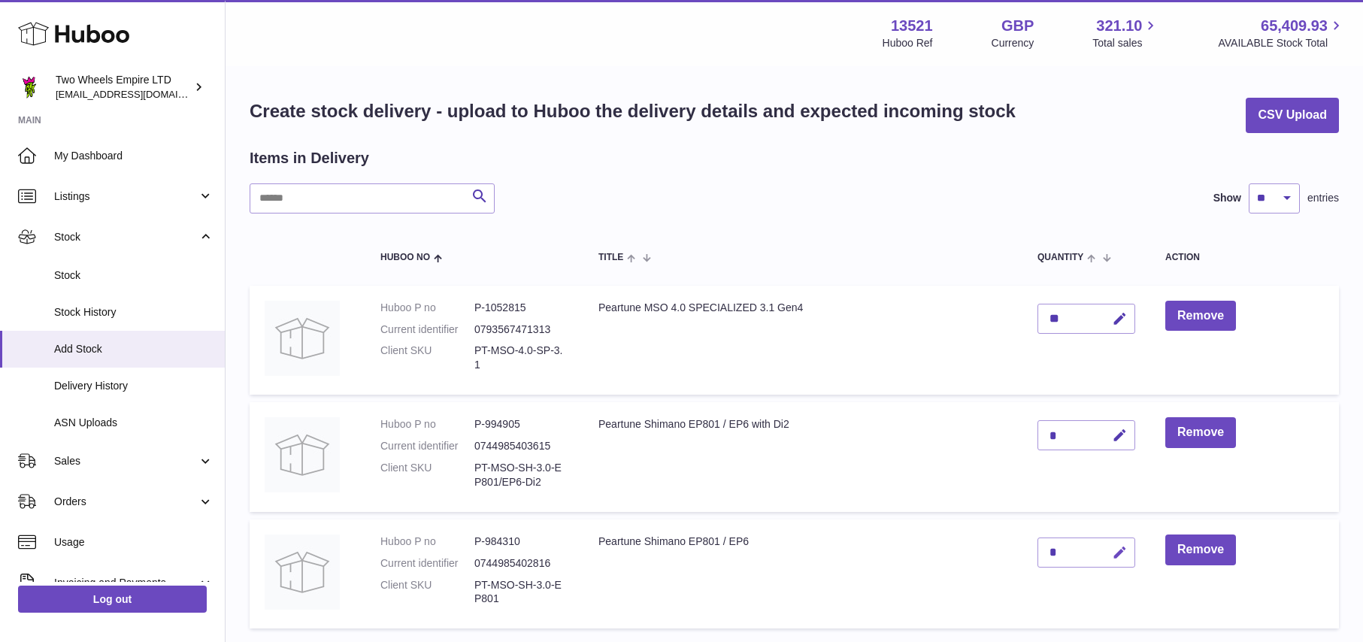
click at [1118, 554] on icon "button" at bounding box center [1120, 553] width 16 height 16
type input "*"
click at [1117, 551] on icon "submit" at bounding box center [1121, 553] width 14 height 14
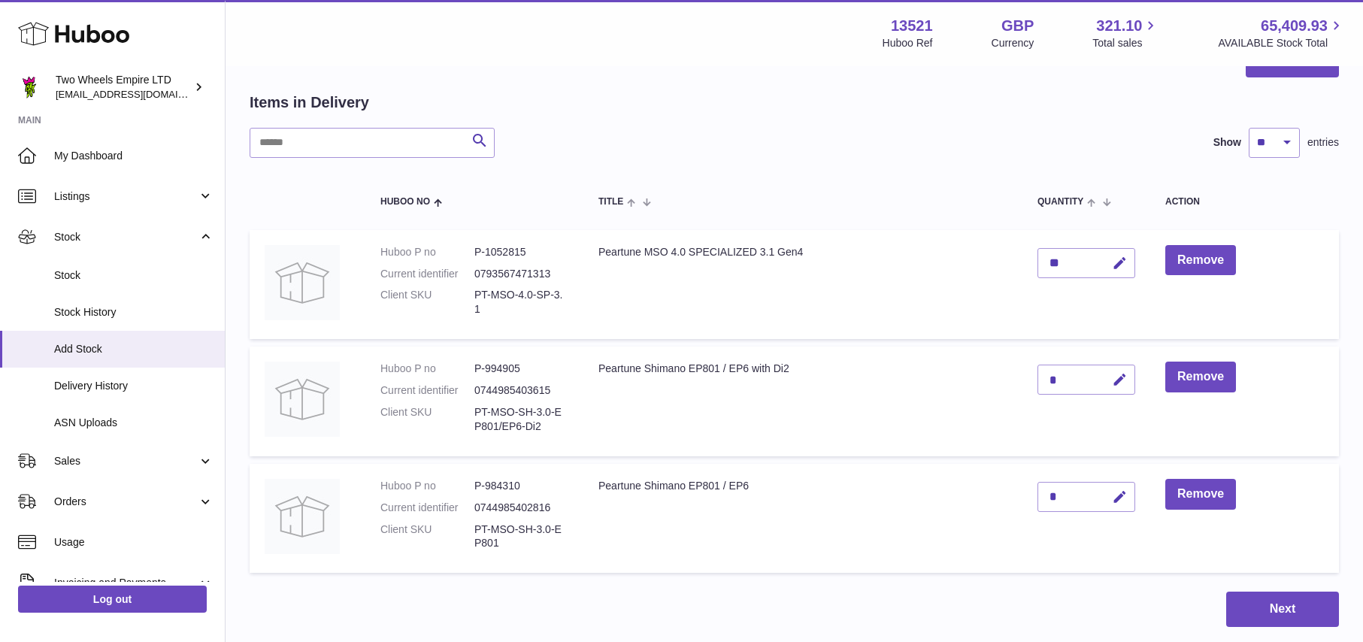
scroll to position [435, 0]
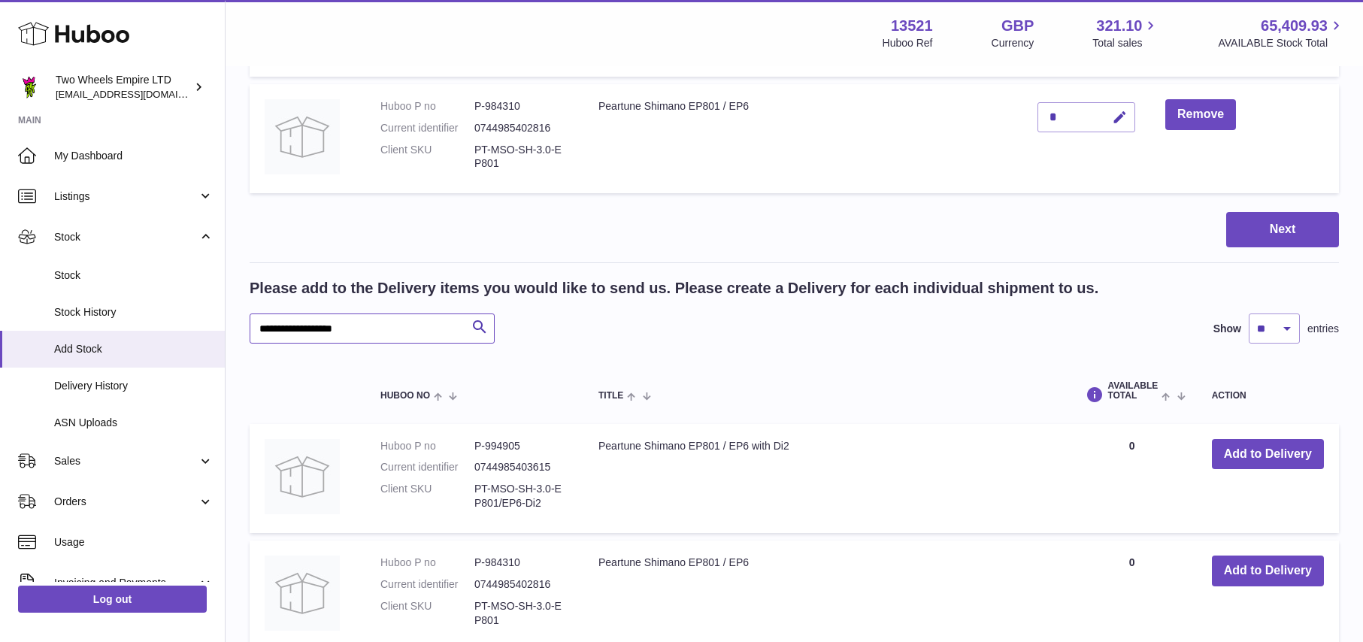
drag, startPoint x: 372, startPoint y: 328, endPoint x: 260, endPoint y: 329, distance: 111.3
click at [260, 329] on input "**********" at bounding box center [372, 329] width 245 height 30
paste input "******"
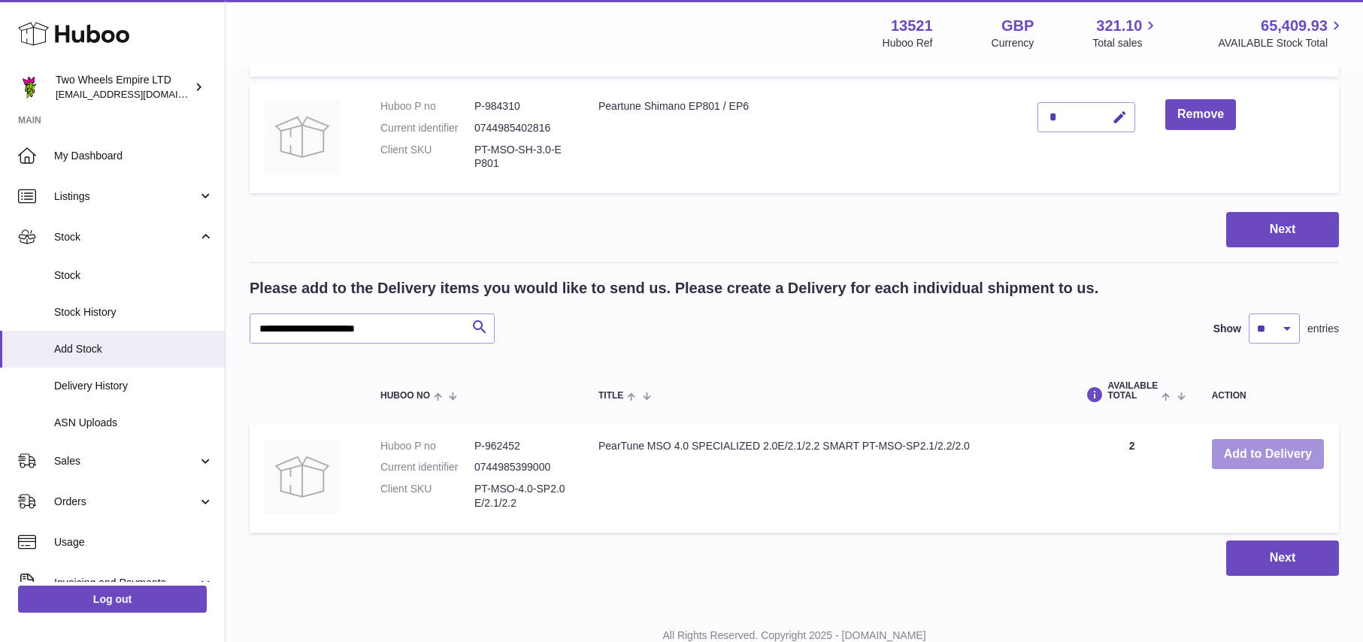
click at [1267, 453] on button "Add to Delivery" at bounding box center [1268, 454] width 112 height 31
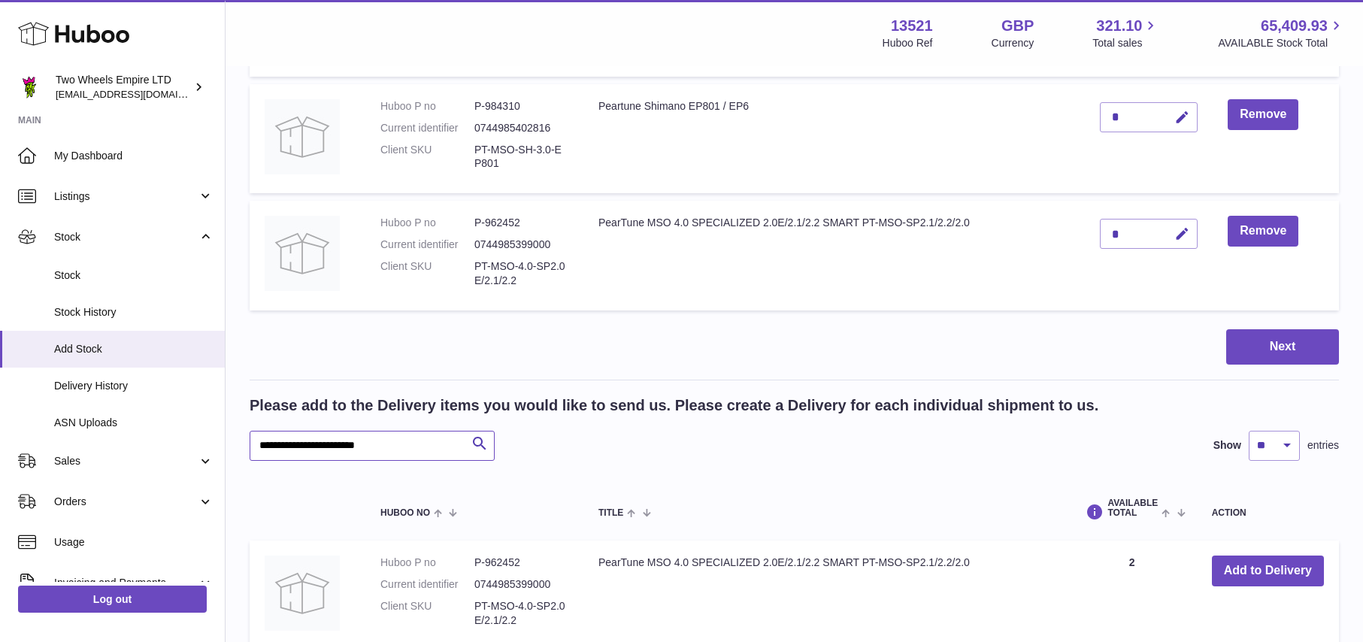
drag, startPoint x: 395, startPoint y: 444, endPoint x: 237, endPoint y: 447, distance: 158.0
click at [237, 447] on div "Create stock delivery - upload to Huboo the delivery details and expected incom…" at bounding box center [795, 177] width 1138 height 1090
paste input "text"
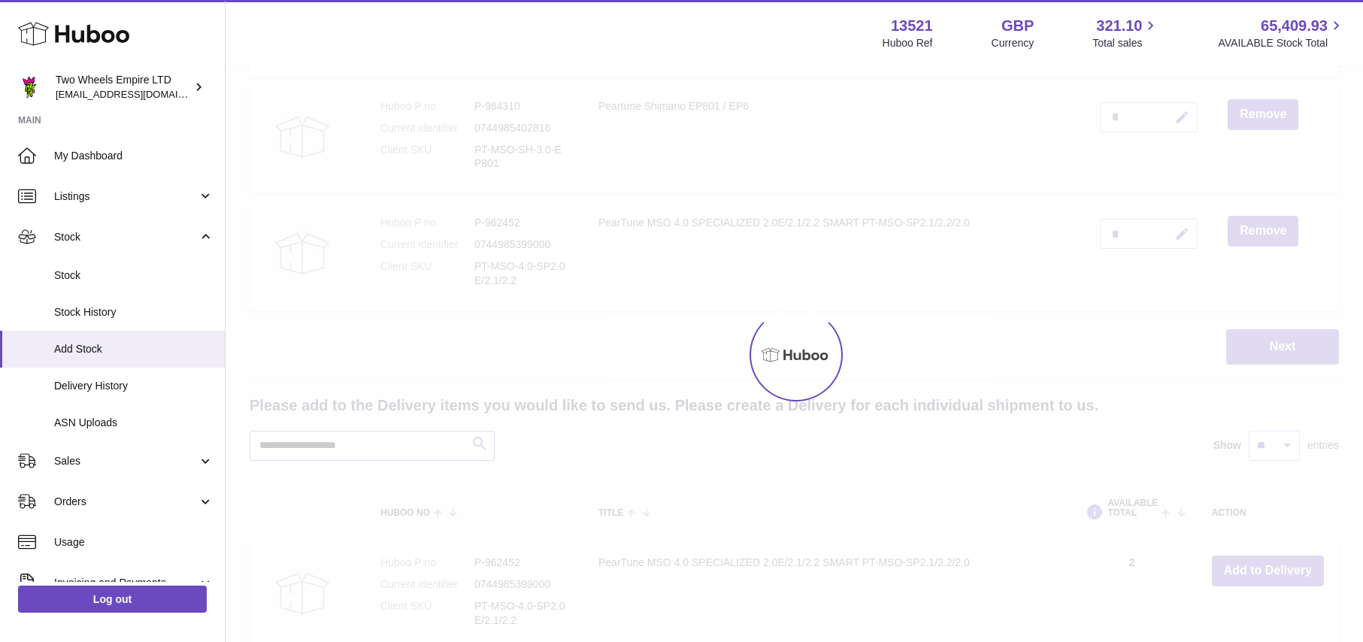
type input "**********"
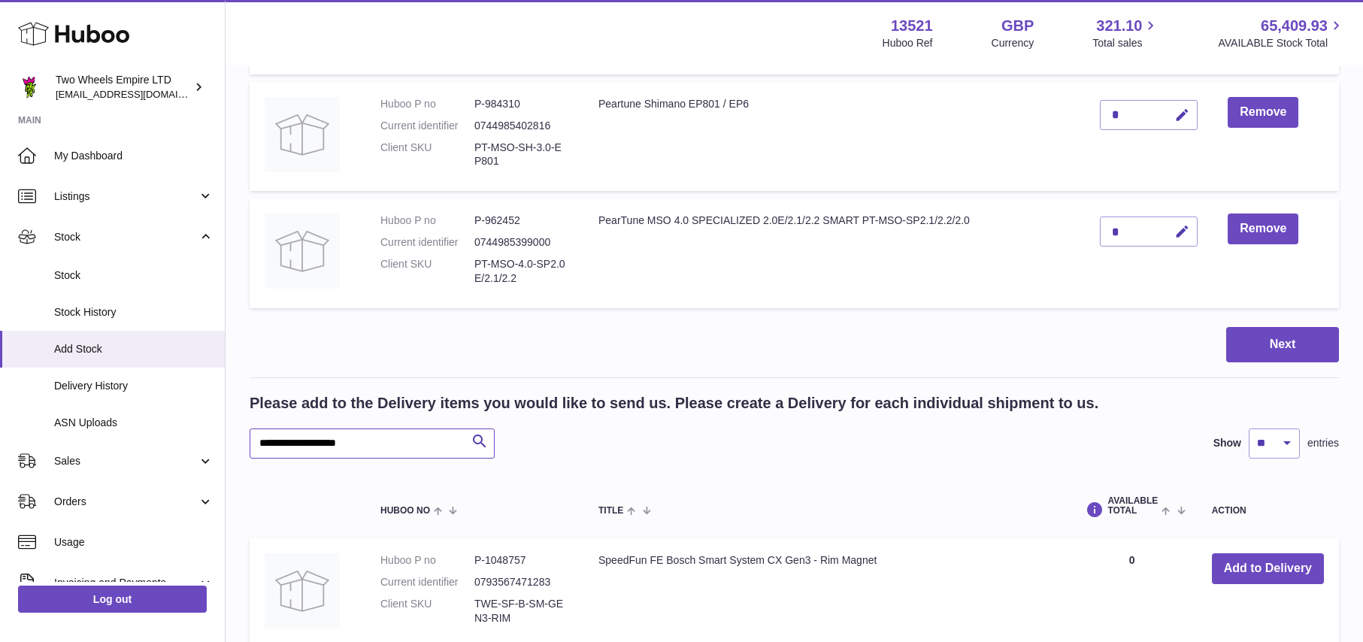
scroll to position [438, 0]
click at [1251, 570] on button "Add to Delivery" at bounding box center [1268, 568] width 112 height 31
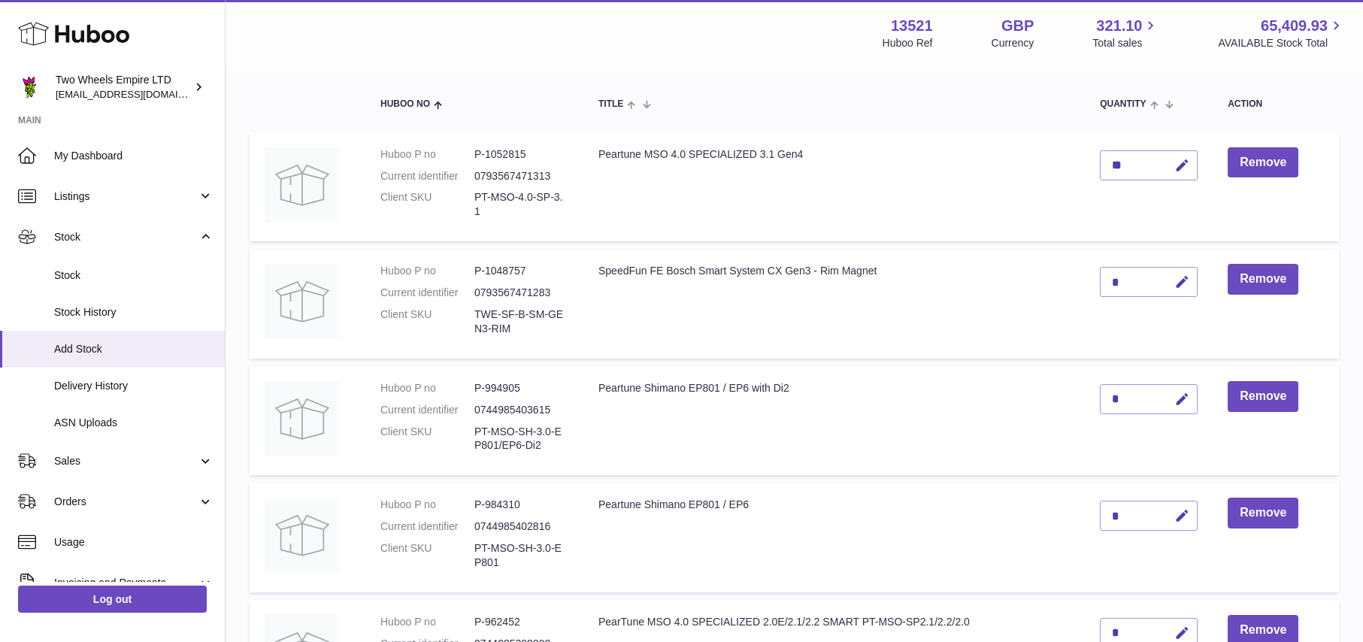
scroll to position [208, 0]
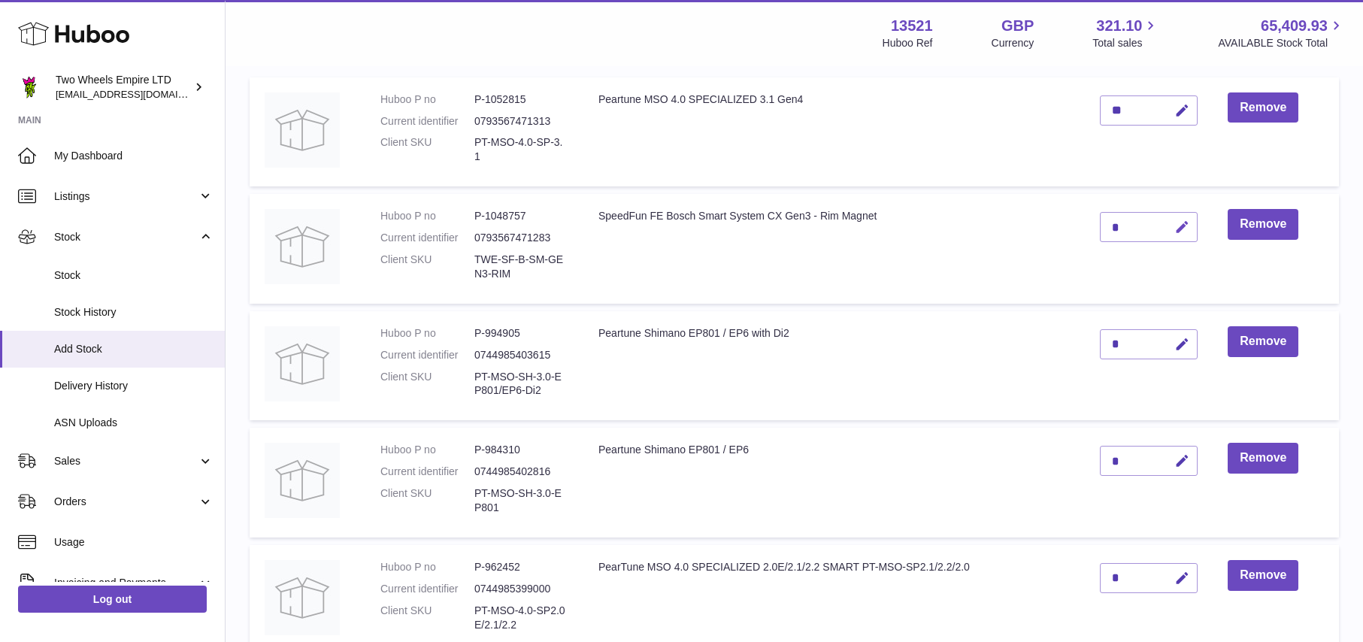
click at [1185, 225] on icon "button" at bounding box center [1183, 228] width 16 height 16
type input "*"
click at [1181, 232] on icon "submit" at bounding box center [1183, 227] width 14 height 14
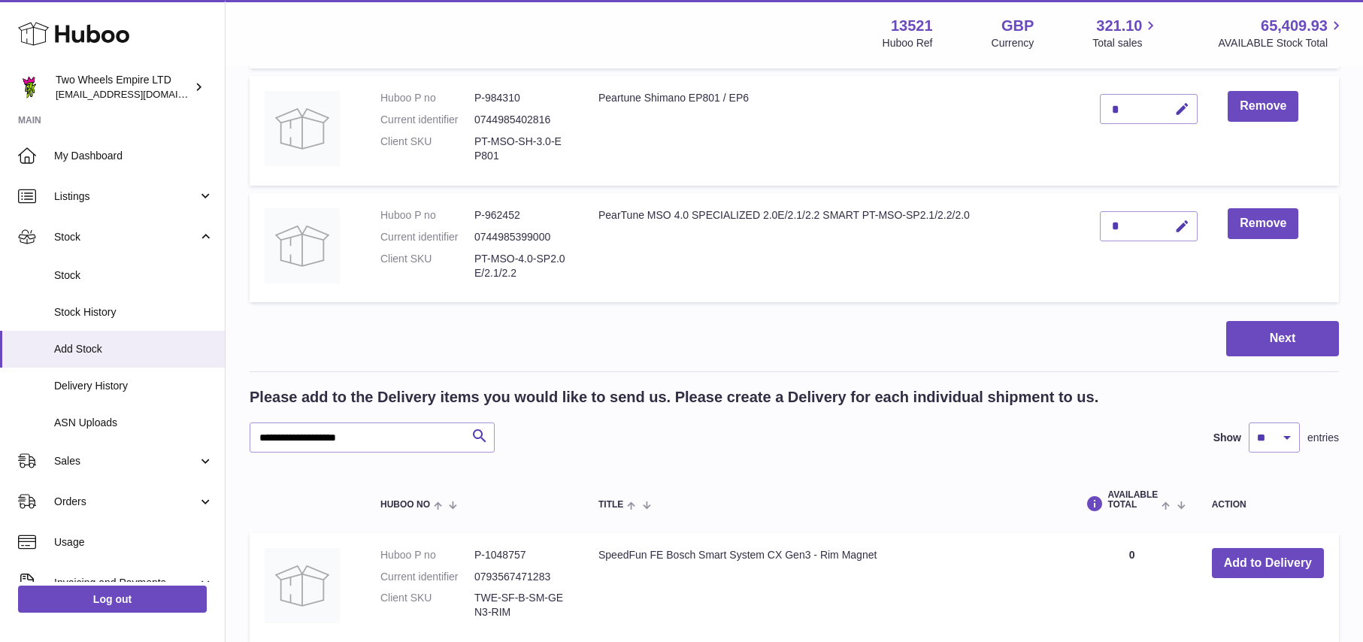
scroll to position [722, 0]
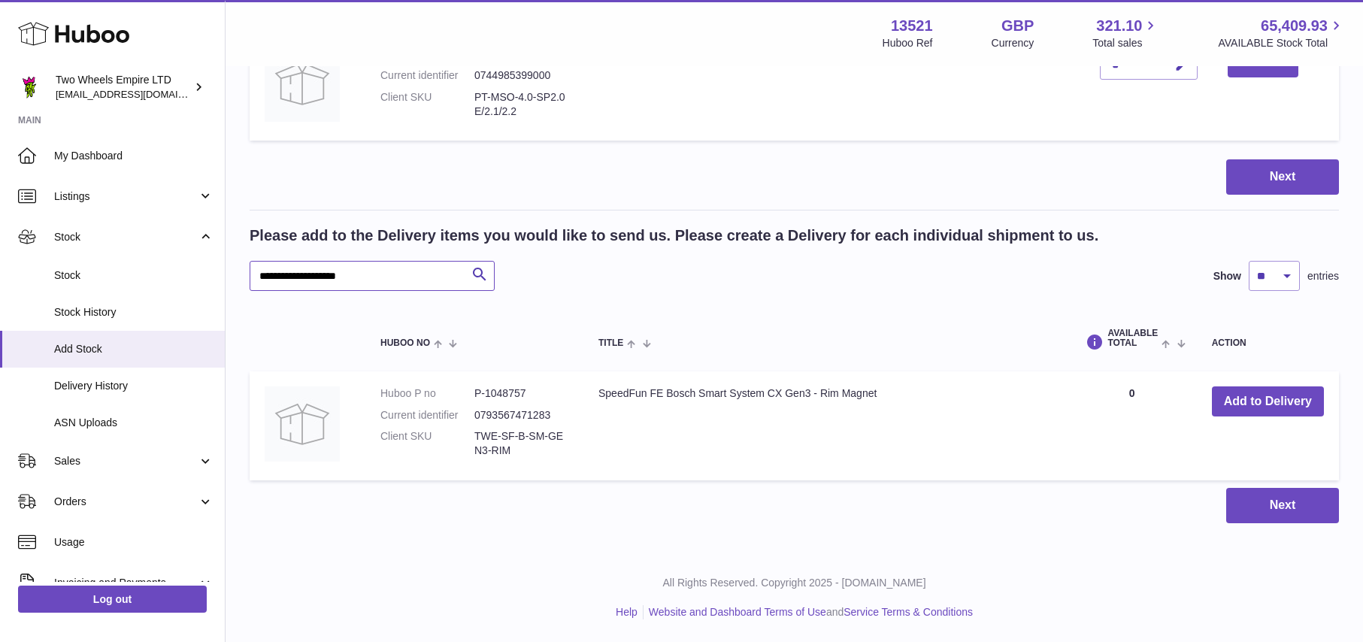
click at [392, 273] on input "**********" at bounding box center [372, 276] width 245 height 30
click at [393, 278] on input "**********" at bounding box center [372, 276] width 245 height 30
drag, startPoint x: 393, startPoint y: 278, endPoint x: 247, endPoint y: 278, distance: 145.1
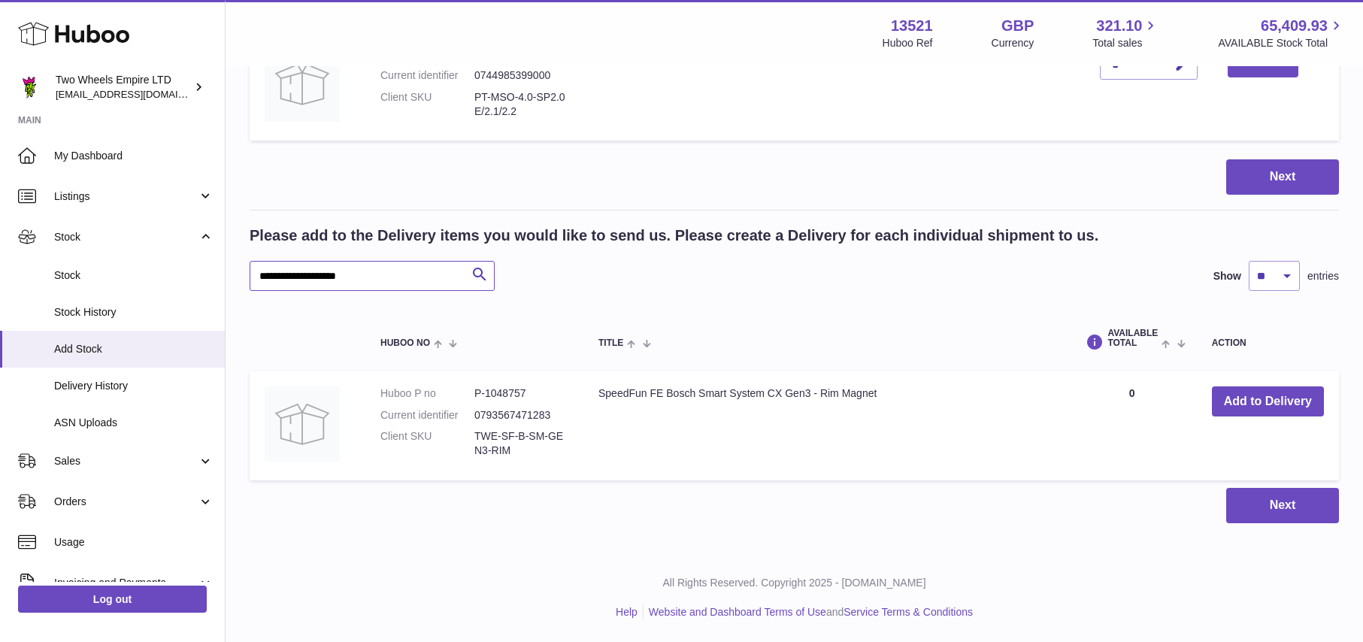
paste input "text"
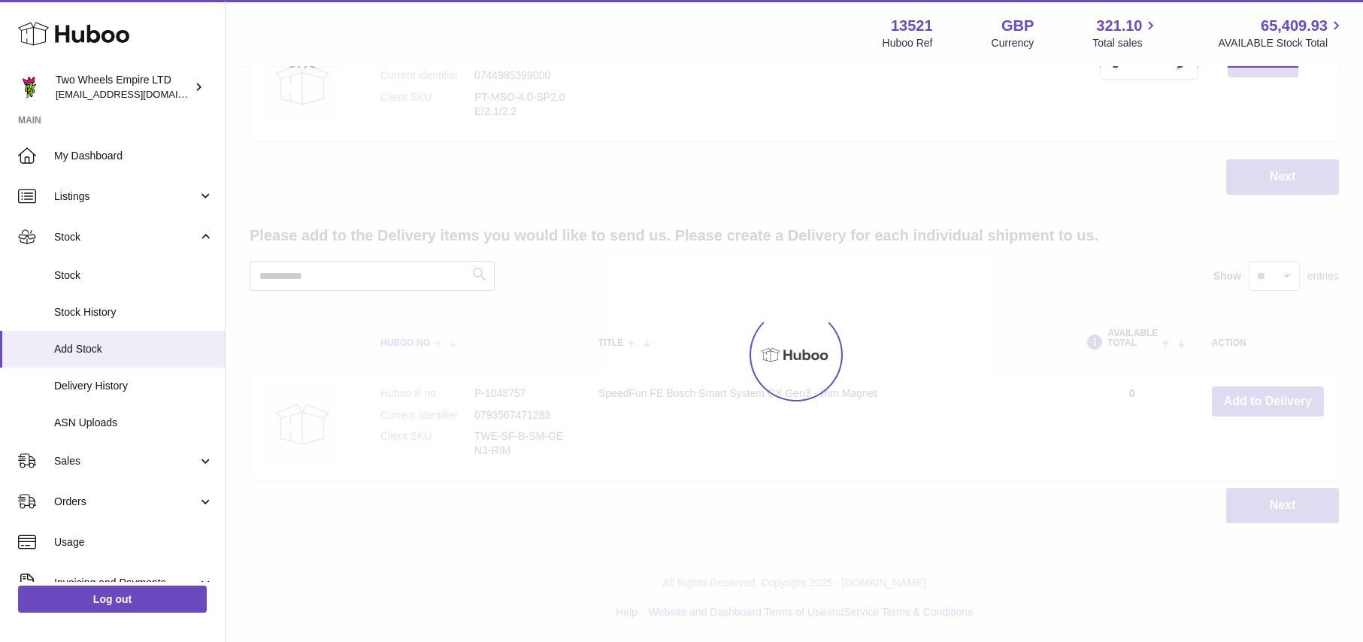
type input "**********"
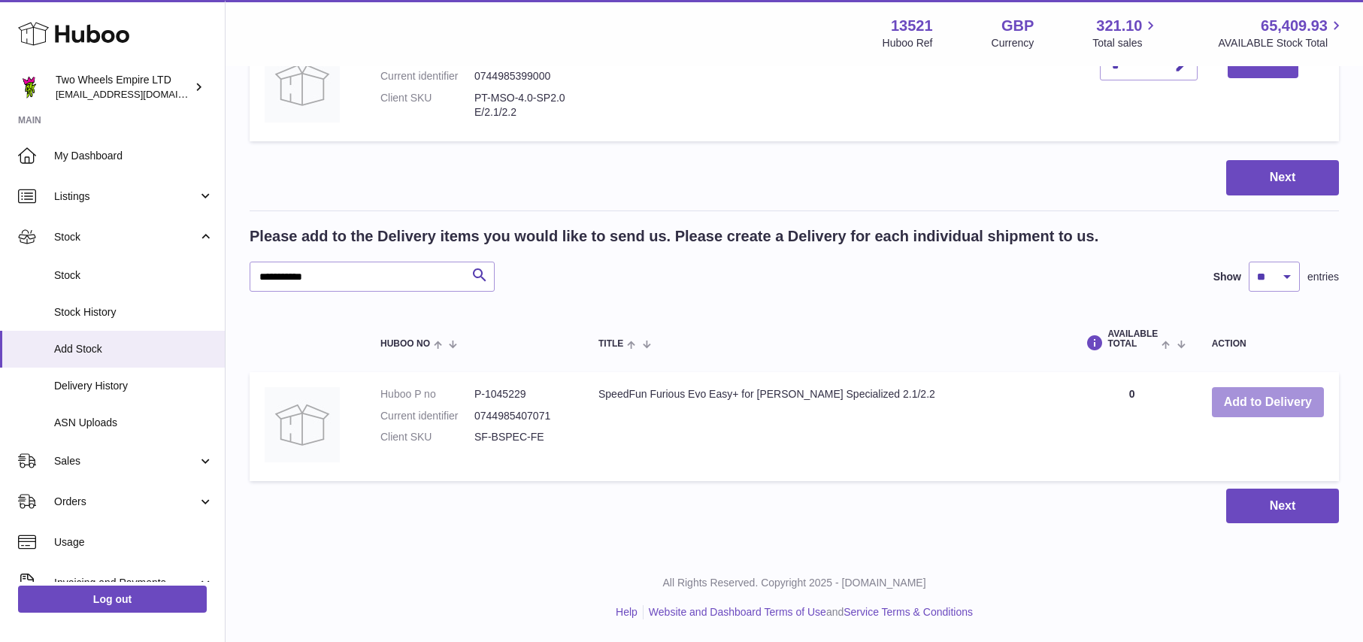
click at [1262, 398] on button "Add to Delivery" at bounding box center [1268, 402] width 112 height 31
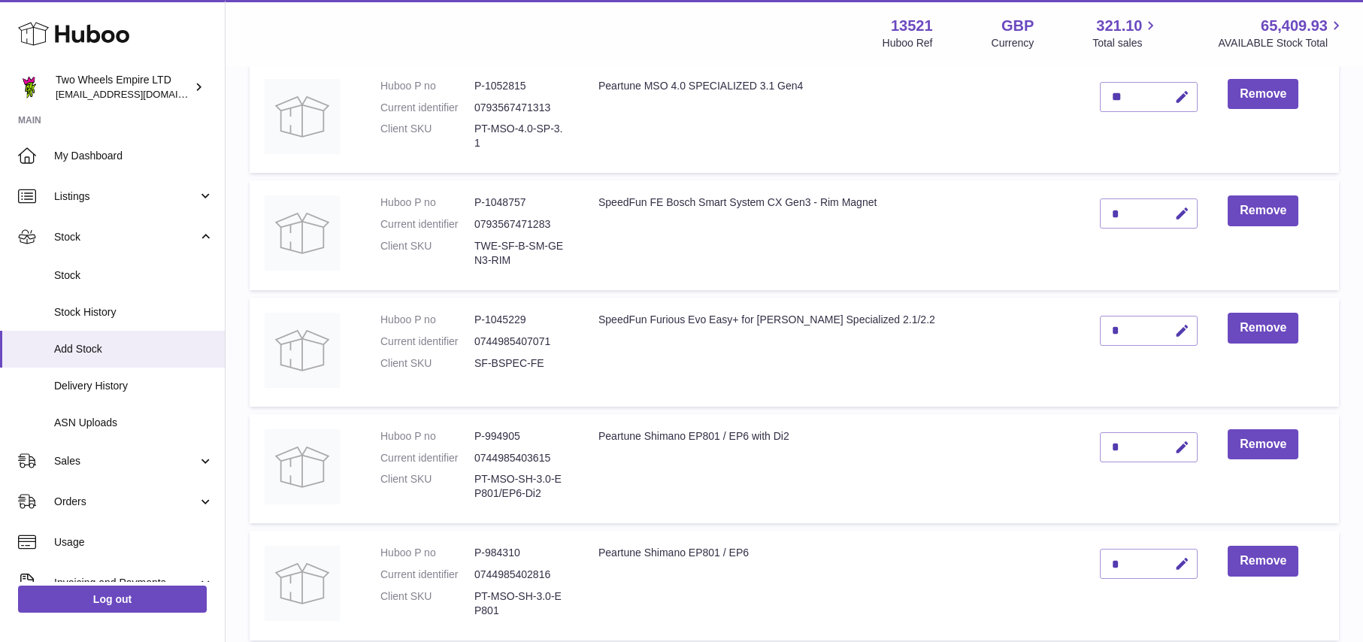
scroll to position [199, 0]
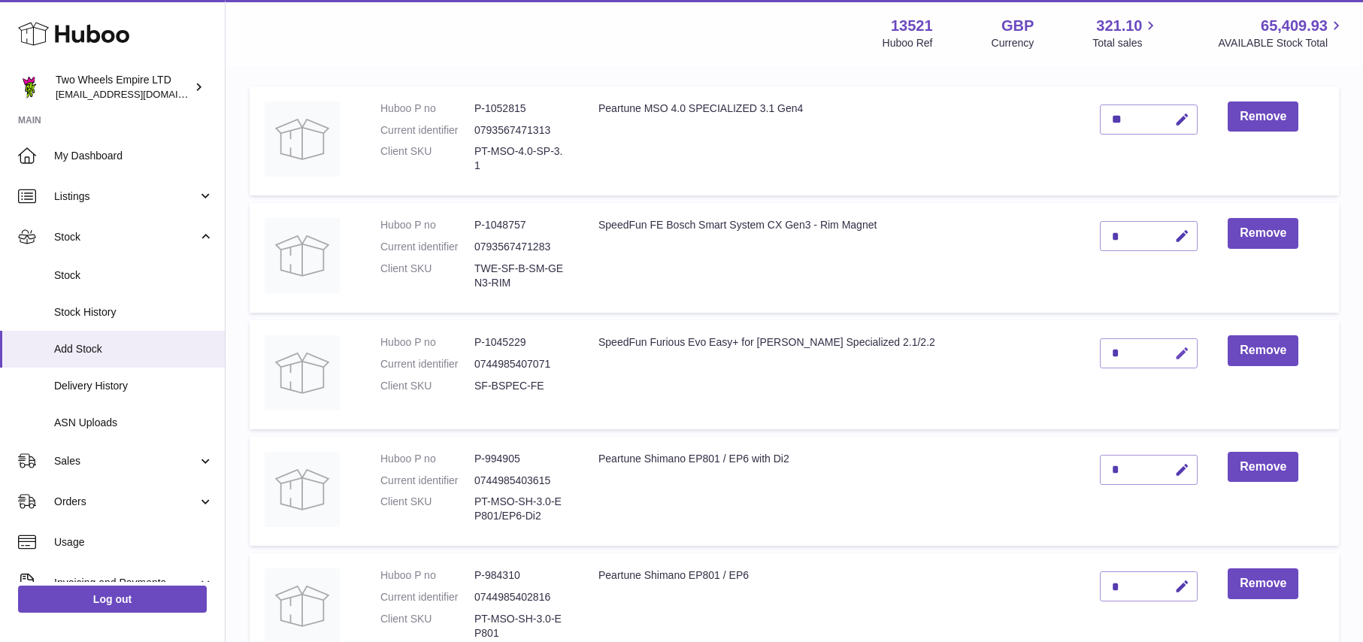
click at [1180, 353] on icon "button" at bounding box center [1183, 354] width 16 height 16
type input "*"
click at [1183, 356] on icon "submit" at bounding box center [1183, 354] width 14 height 14
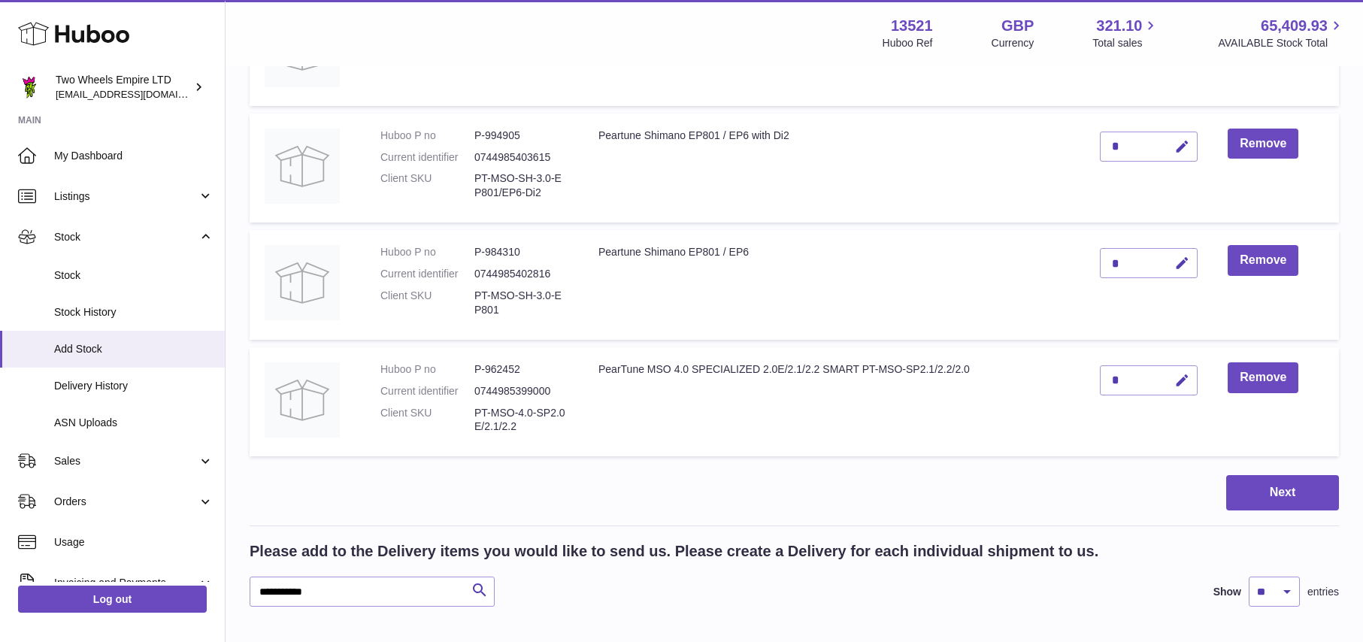
scroll to position [534, 0]
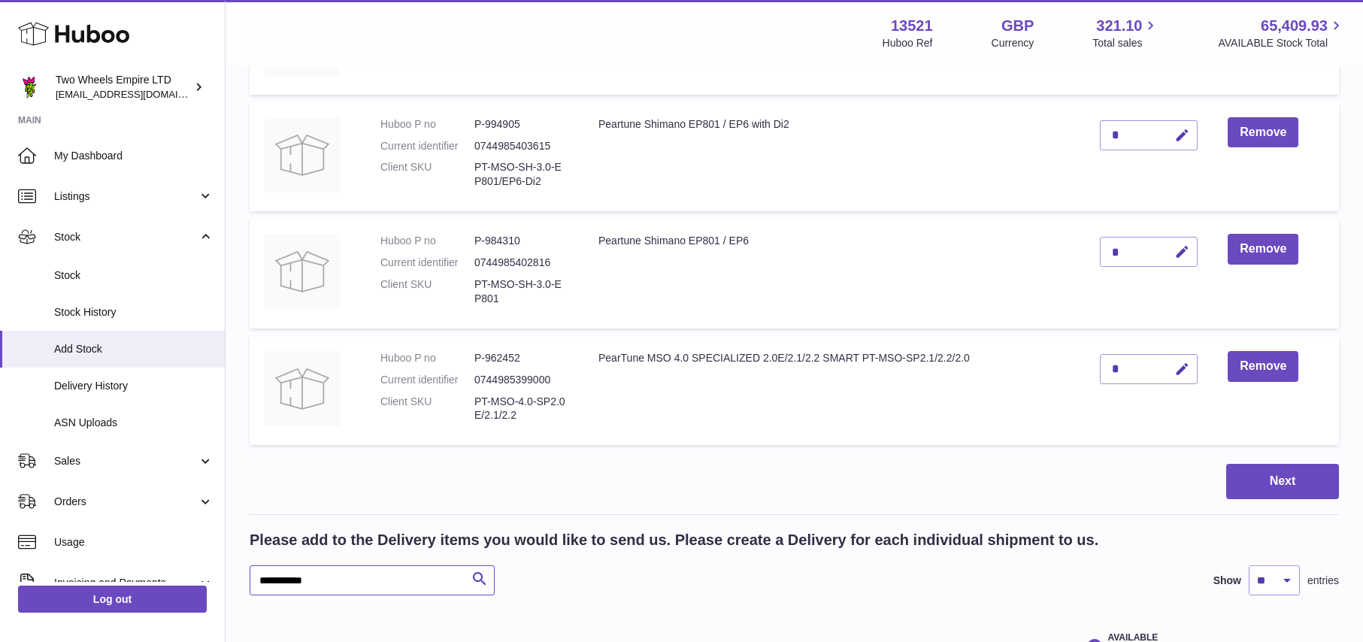
click at [350, 578] on input "**********" at bounding box center [372, 581] width 245 height 30
drag, startPoint x: 344, startPoint y: 583, endPoint x: 233, endPoint y: 580, distance: 111.3
click at [233, 580] on div "Create stock delivery - upload to Huboo the delivery details and expected incom…" at bounding box center [795, 196] width 1138 height 1324
paste input "**********"
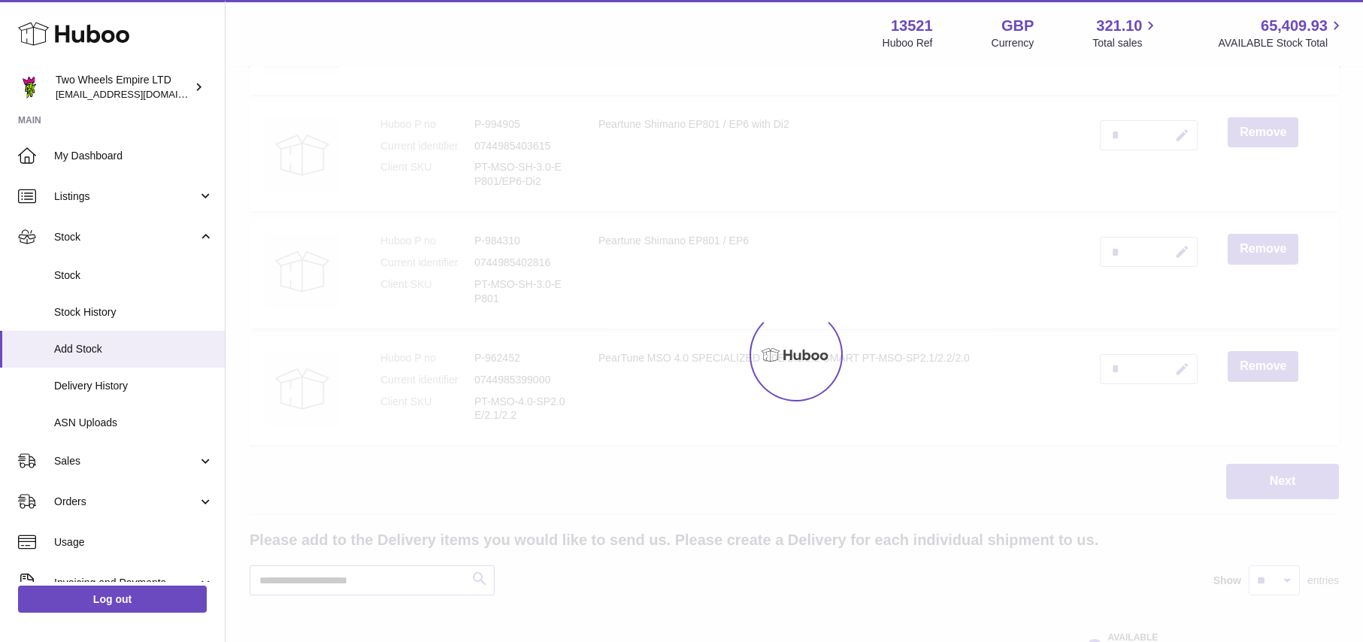
type input "**********"
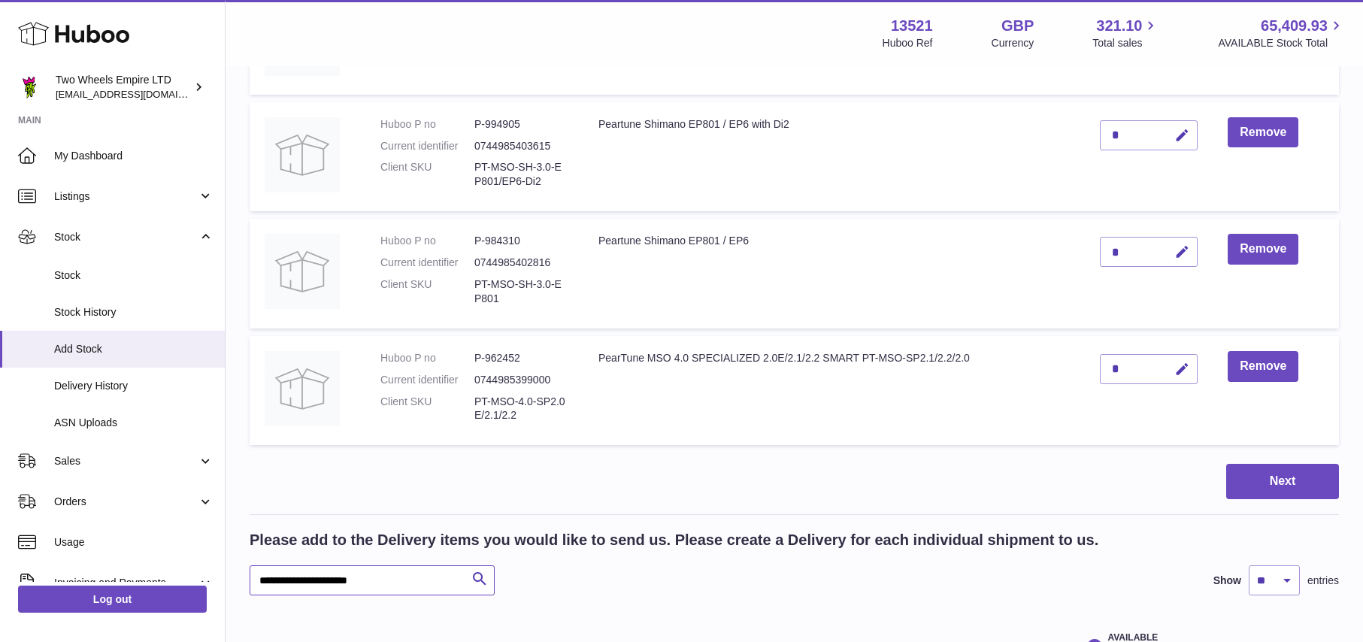
scroll to position [839, 0]
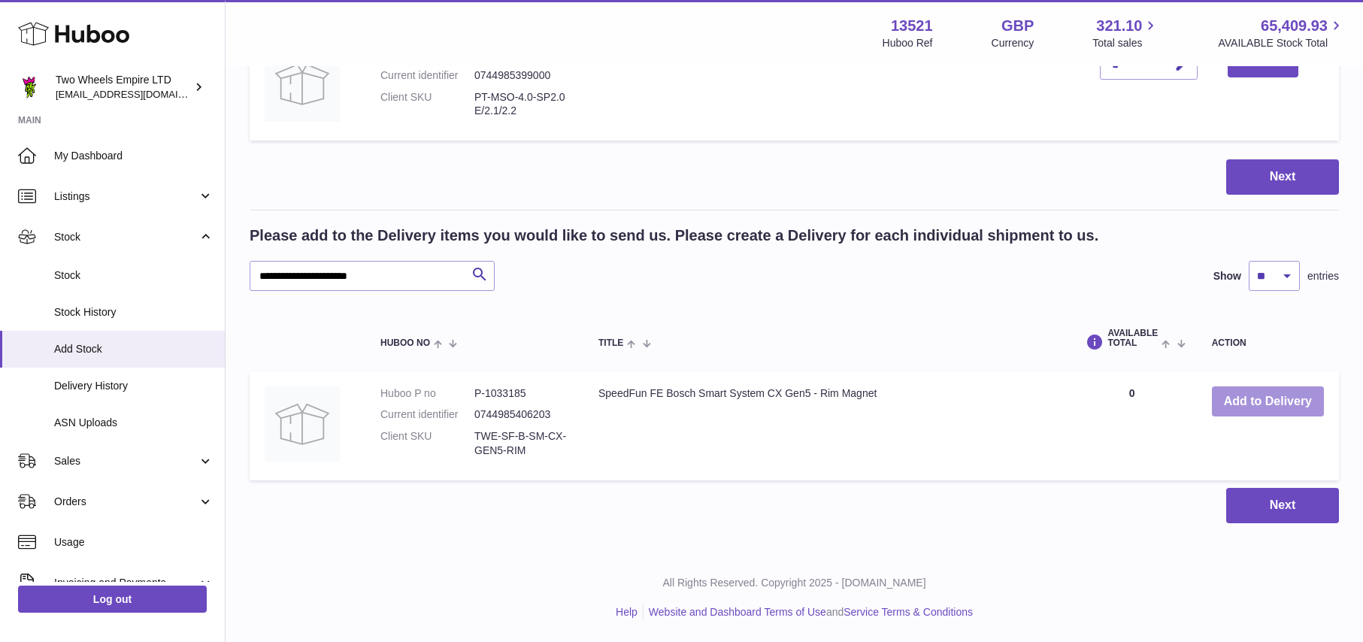
click at [1273, 393] on button "Add to Delivery" at bounding box center [1268, 402] width 112 height 31
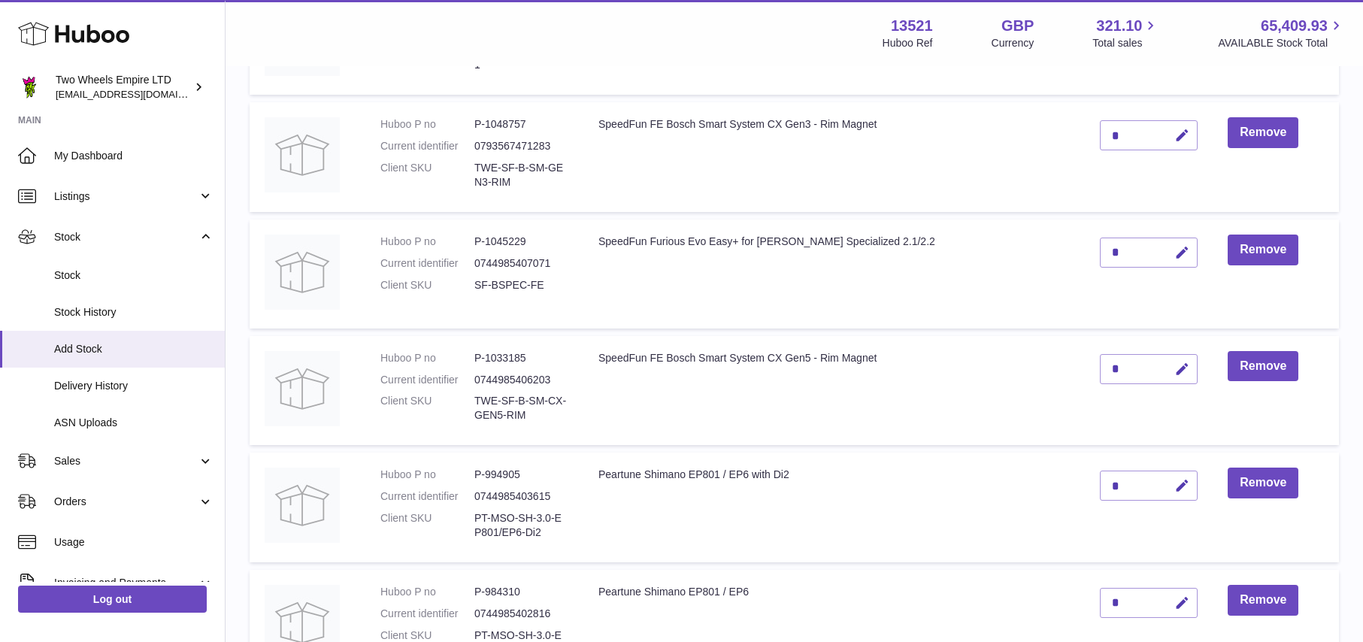
scroll to position [293, 0]
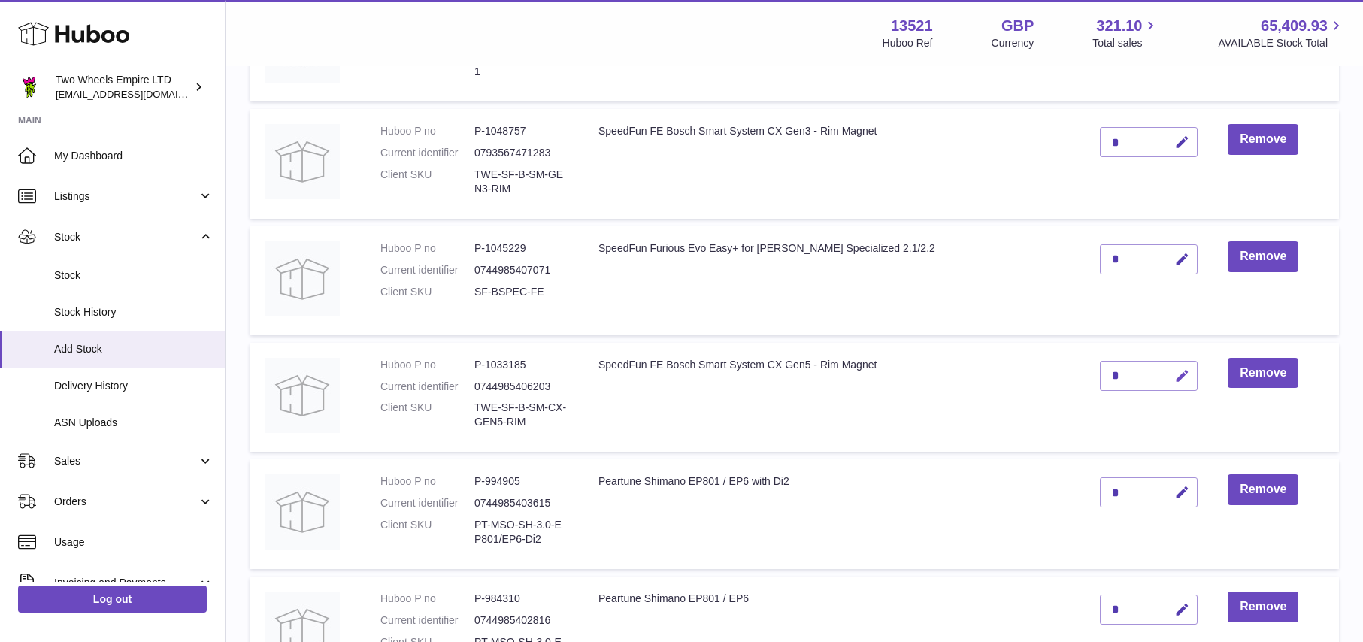
click at [1181, 375] on icon "button" at bounding box center [1183, 377] width 16 height 16
type input "*"
click at [1190, 379] on button "submit" at bounding box center [1180, 376] width 29 height 24
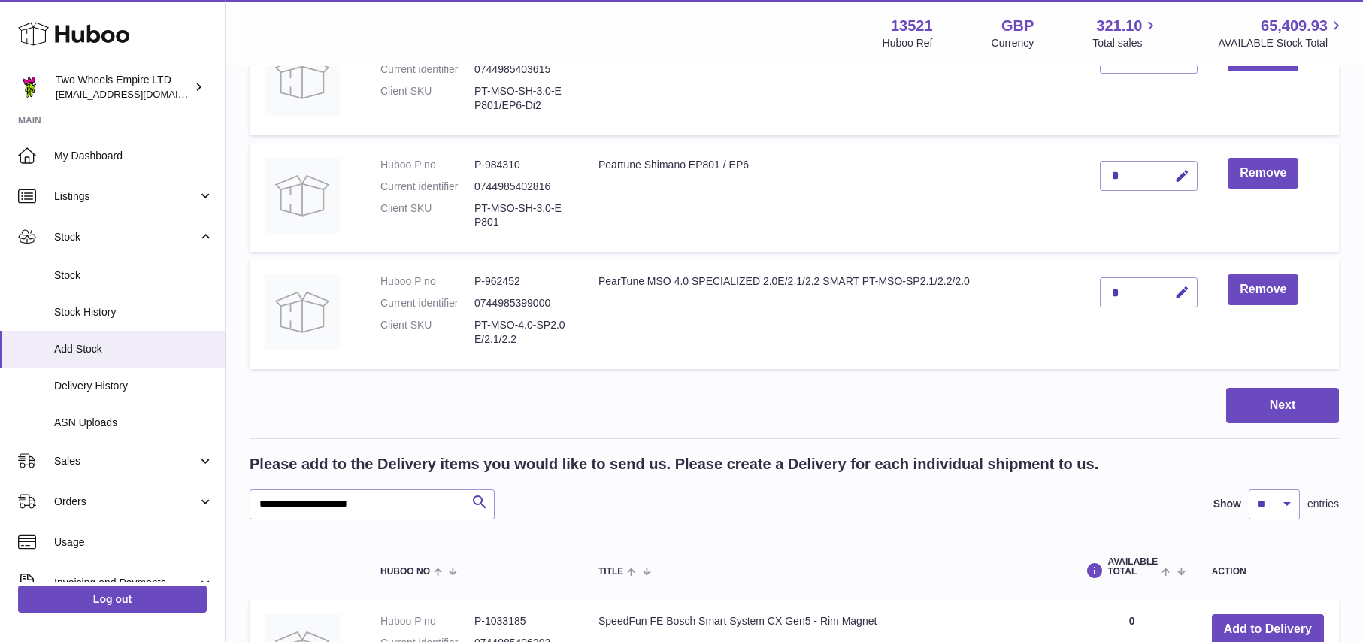
scroll to position [902, 0]
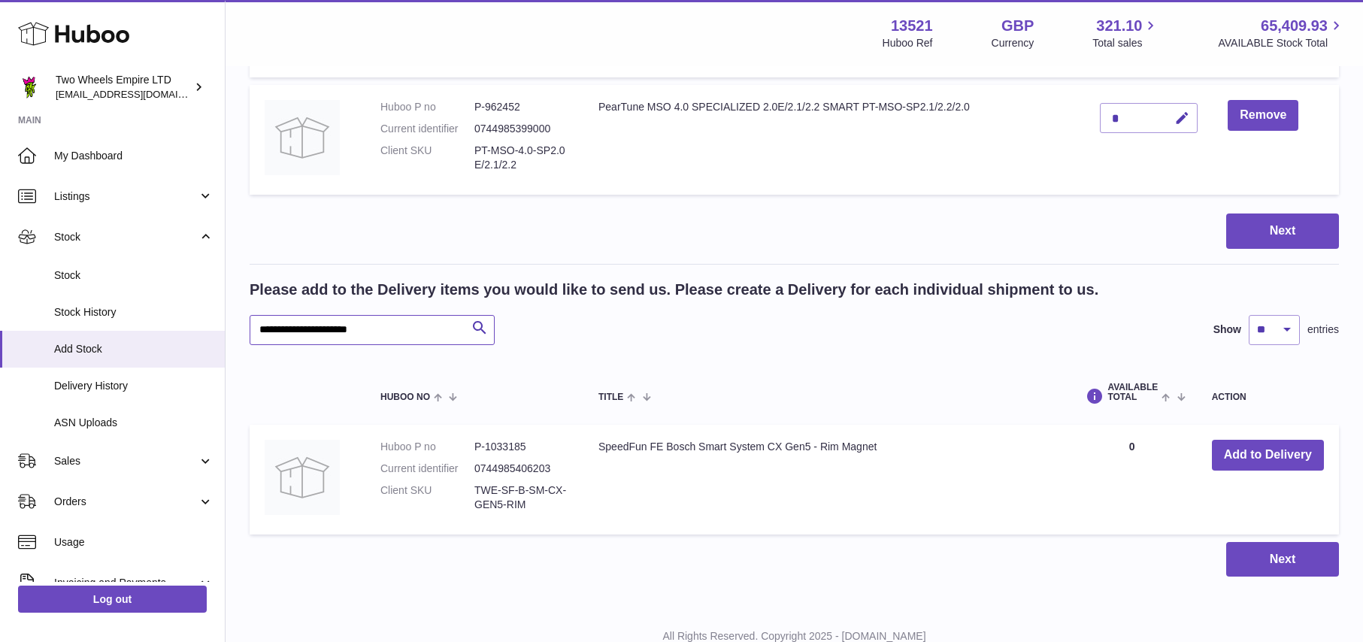
drag, startPoint x: 405, startPoint y: 329, endPoint x: 255, endPoint y: 320, distance: 149.9
click at [255, 320] on input "**********" at bounding box center [372, 330] width 245 height 30
paste input "text"
click at [1252, 447] on button "Add to Delivery" at bounding box center [1268, 455] width 112 height 31
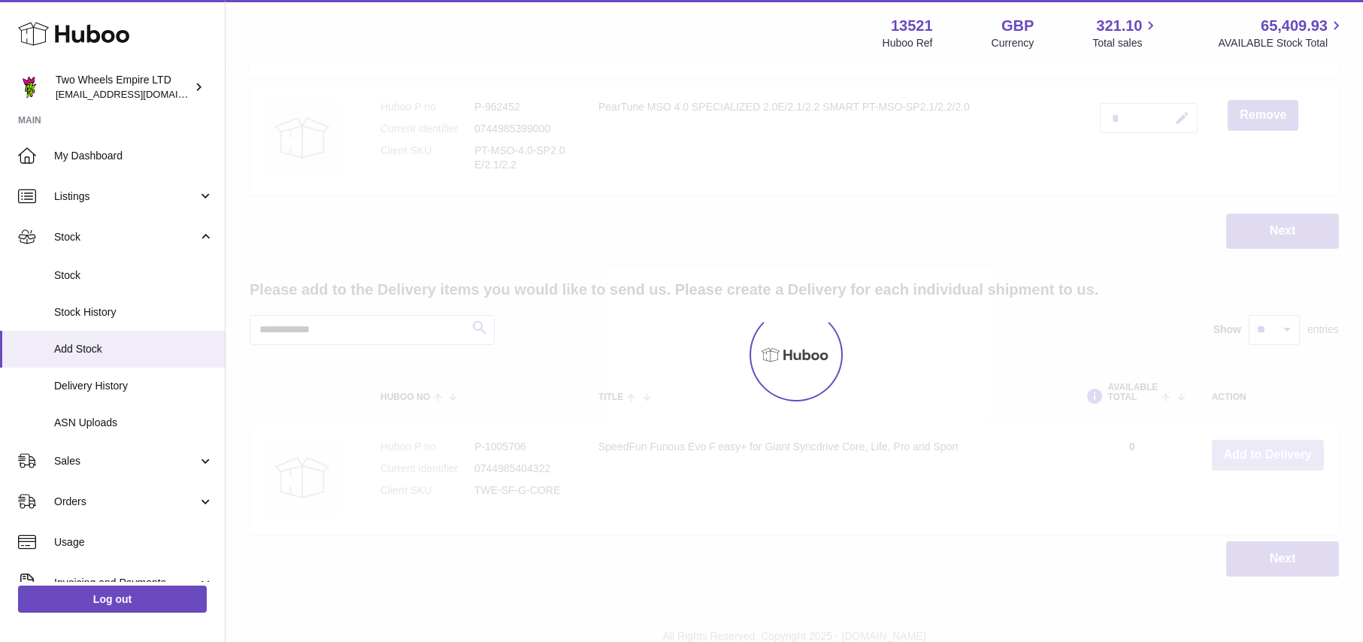
scroll to position [1018, 0]
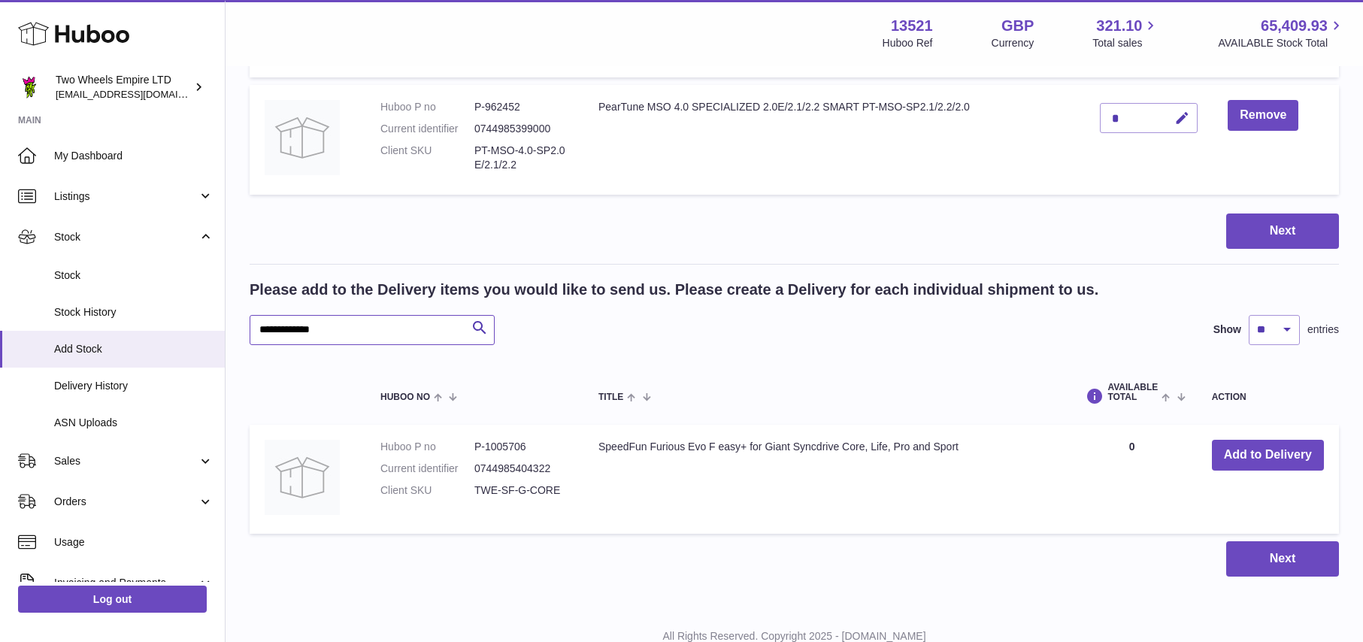
drag, startPoint x: 351, startPoint y: 334, endPoint x: 232, endPoint y: 332, distance: 119.6
paste input "text"
type input "*********"
click at [1260, 456] on button "Add to Delivery" at bounding box center [1268, 455] width 112 height 31
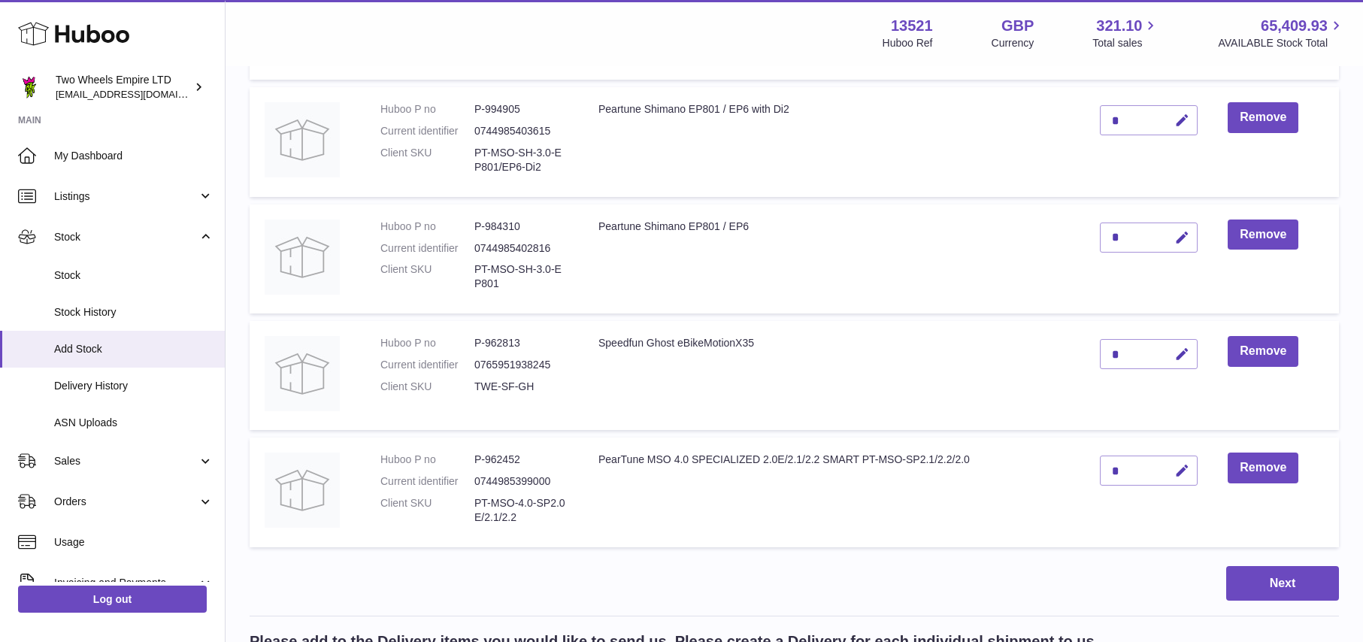
scroll to position [781, 0]
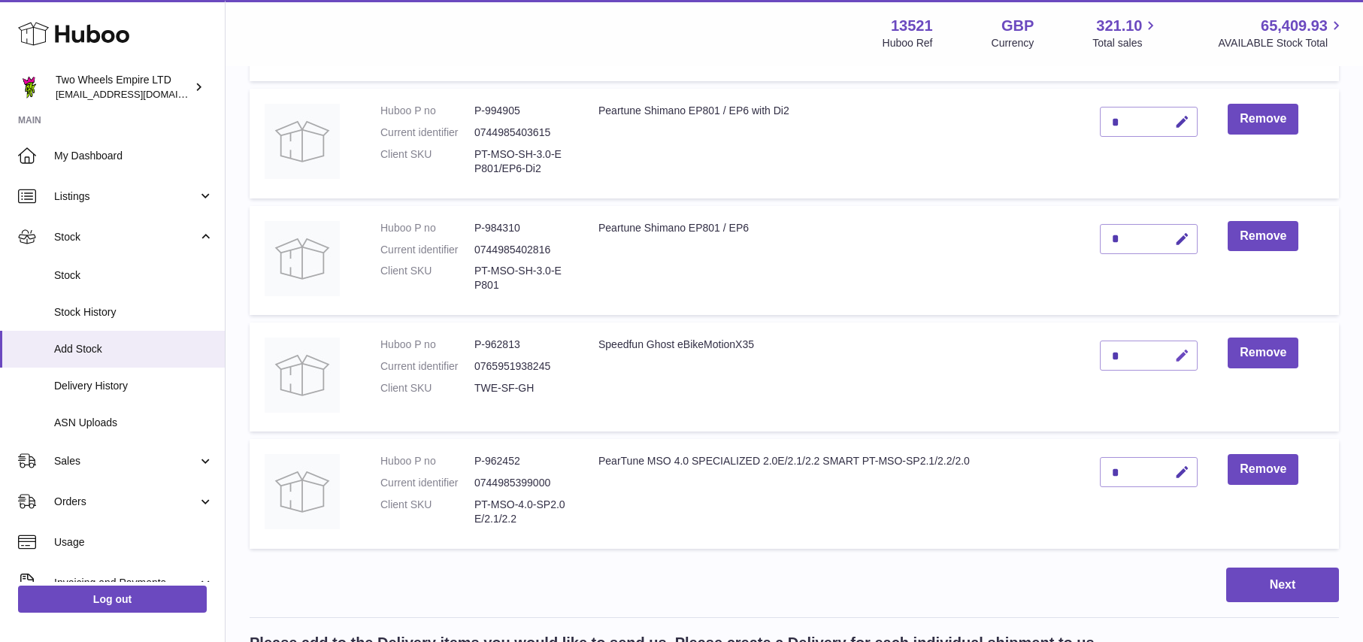
click at [1183, 359] on icon "button" at bounding box center [1183, 356] width 16 height 16
type input "*"
click at [1190, 362] on button "submit" at bounding box center [1180, 356] width 29 height 24
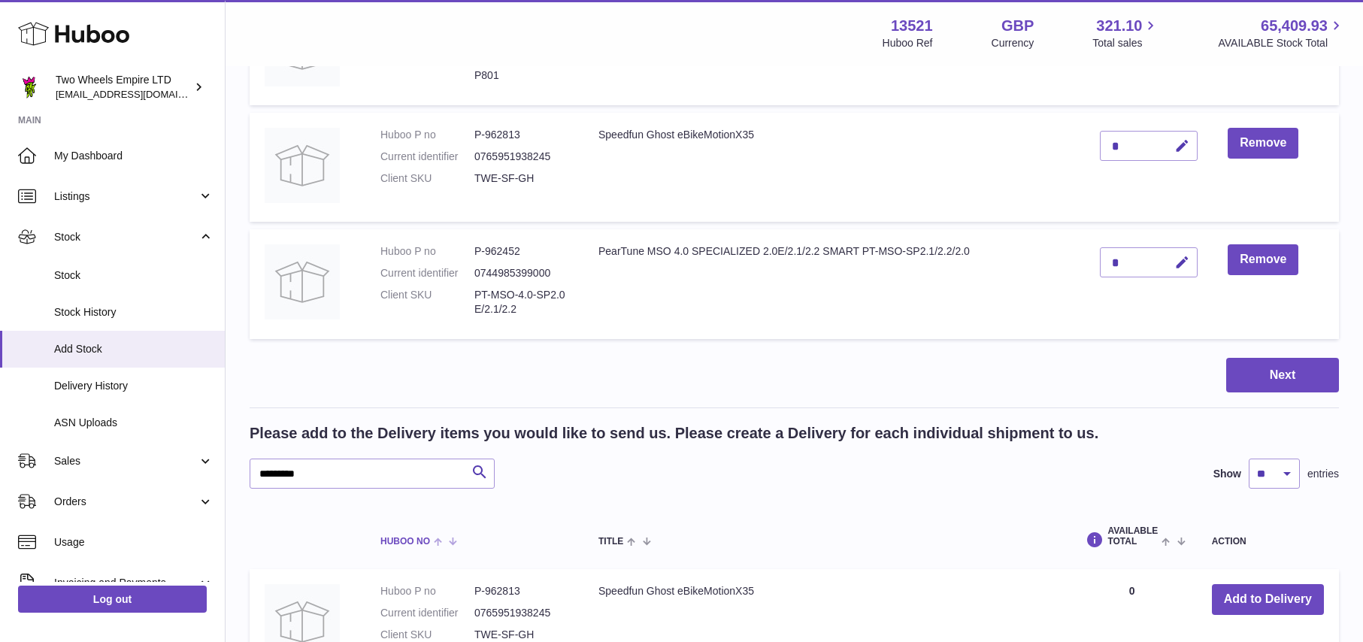
scroll to position [1187, 0]
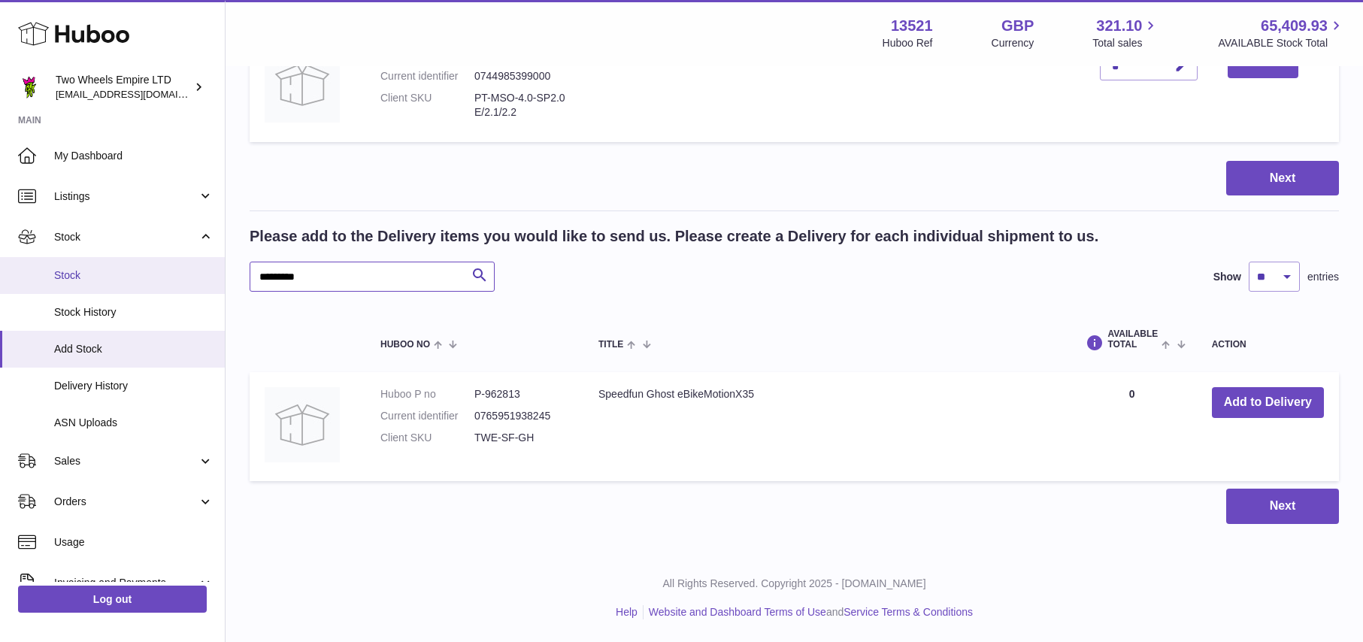
drag, startPoint x: 338, startPoint y: 284, endPoint x: 208, endPoint y: 278, distance: 129.5
paste input "***"
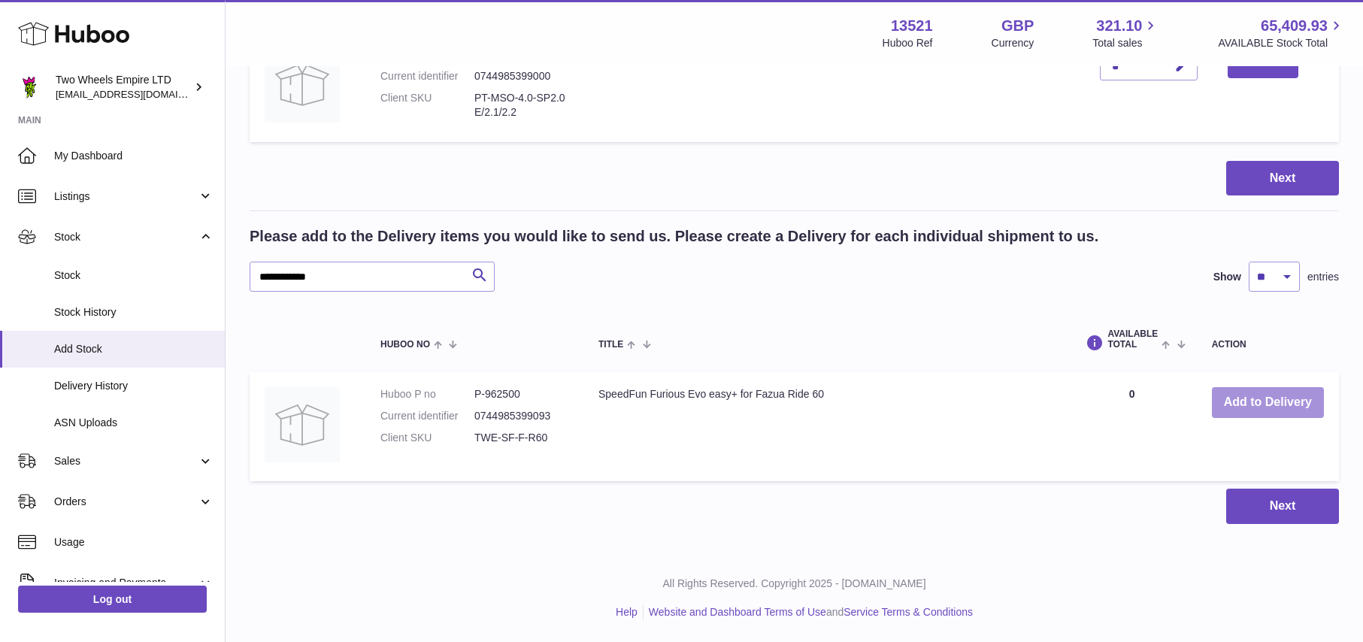
click at [1279, 405] on button "Add to Delivery" at bounding box center [1268, 402] width 112 height 31
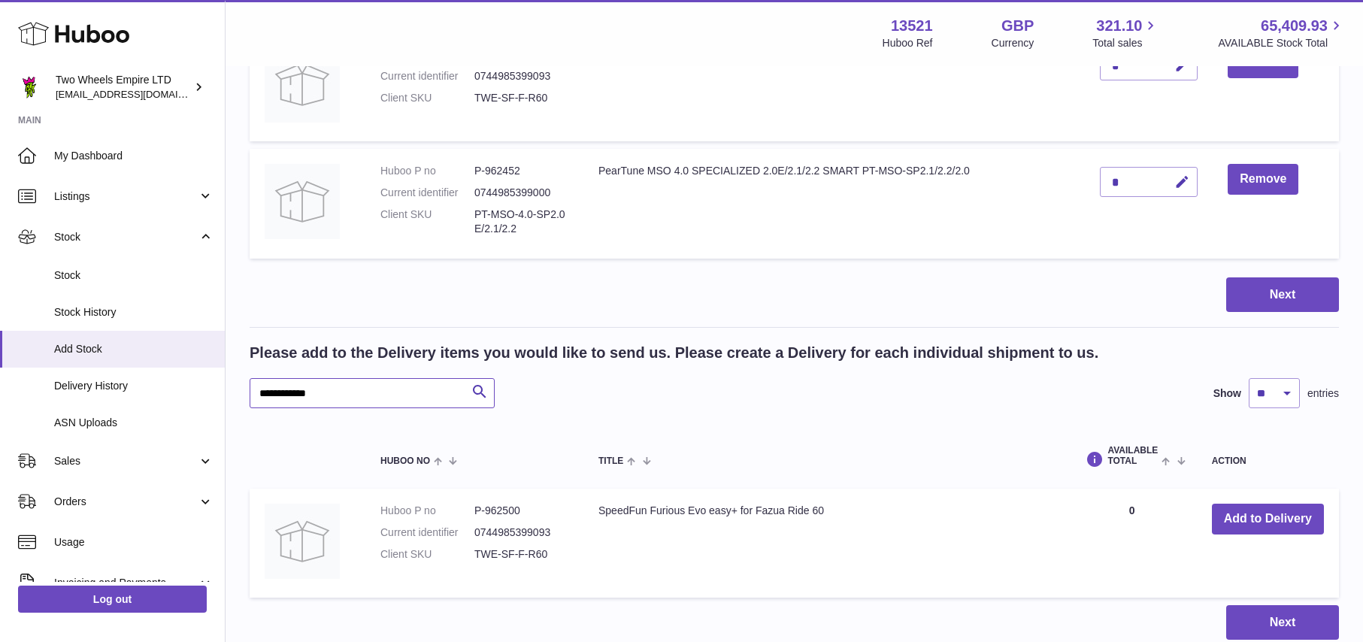
drag, startPoint x: 339, startPoint y: 389, endPoint x: 259, endPoint y: 402, distance: 81.6
paste input "**********"
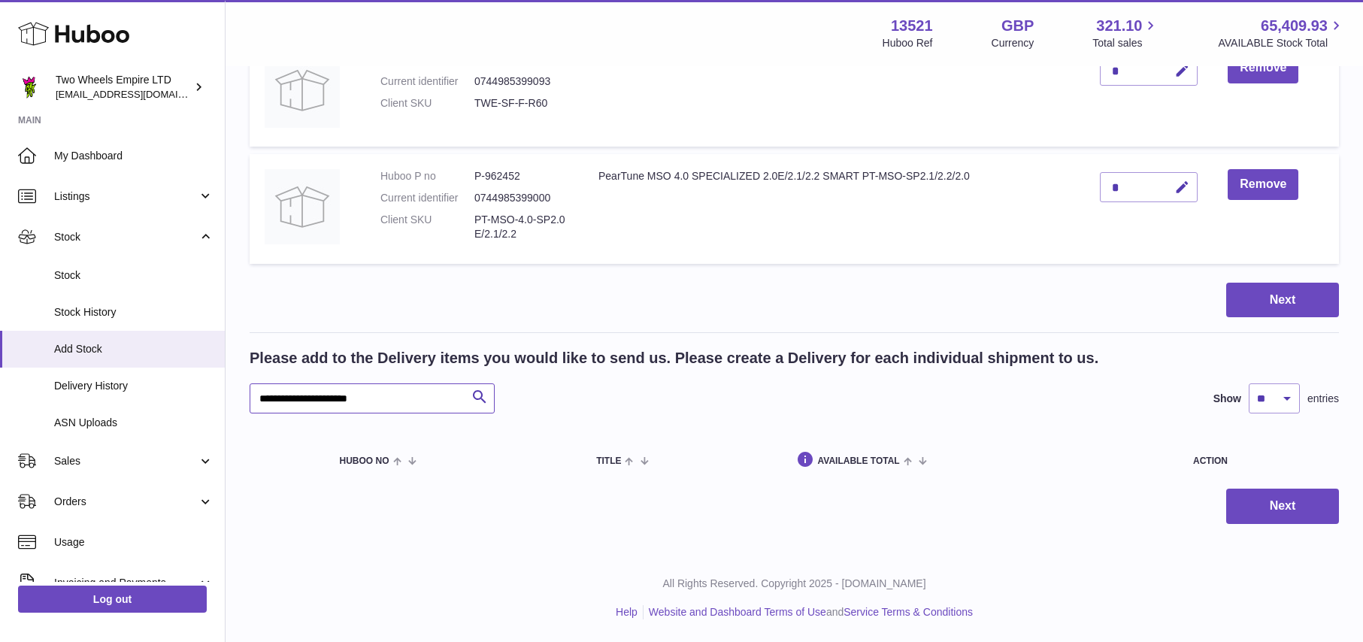
scroll to position [1182, 0]
drag, startPoint x: 413, startPoint y: 397, endPoint x: 230, endPoint y: 400, distance: 182.8
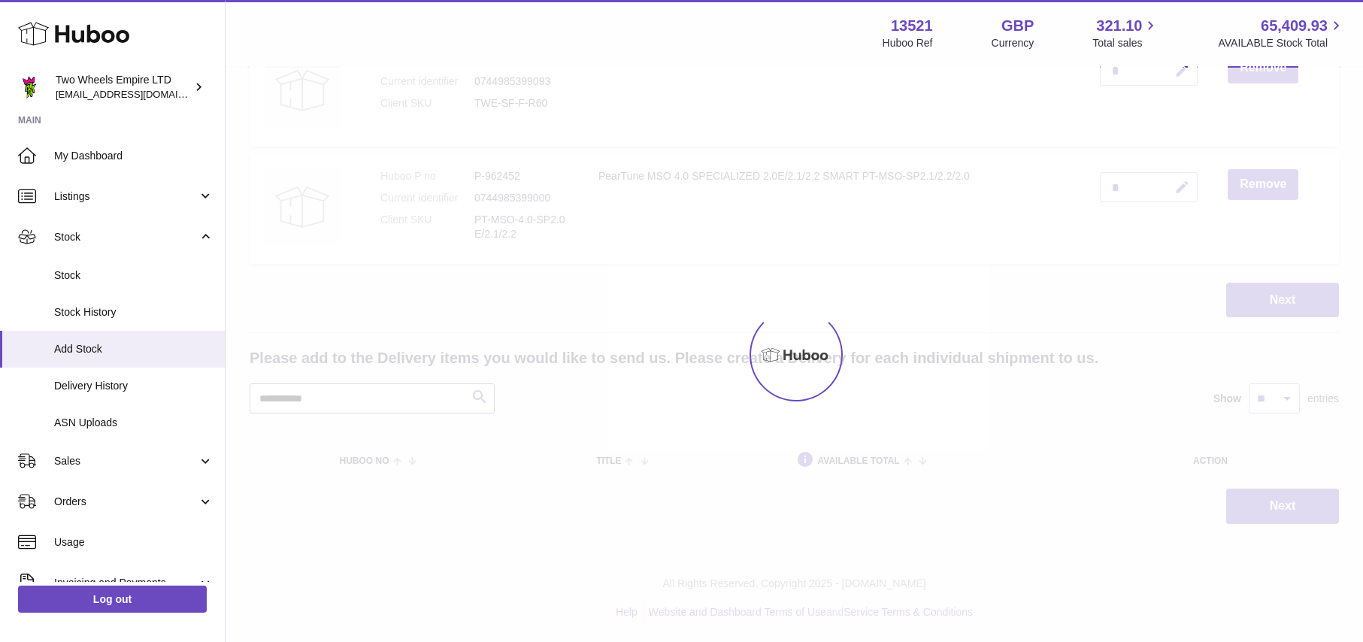
type input "**********"
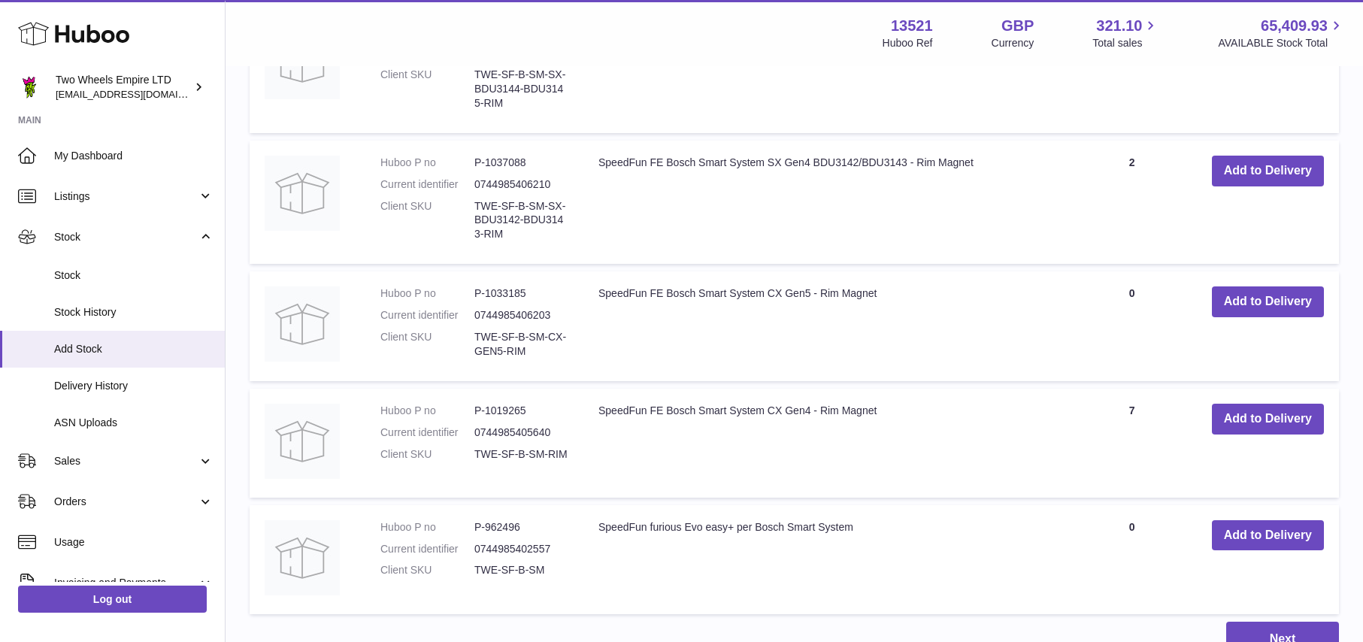
scroll to position [1787, 0]
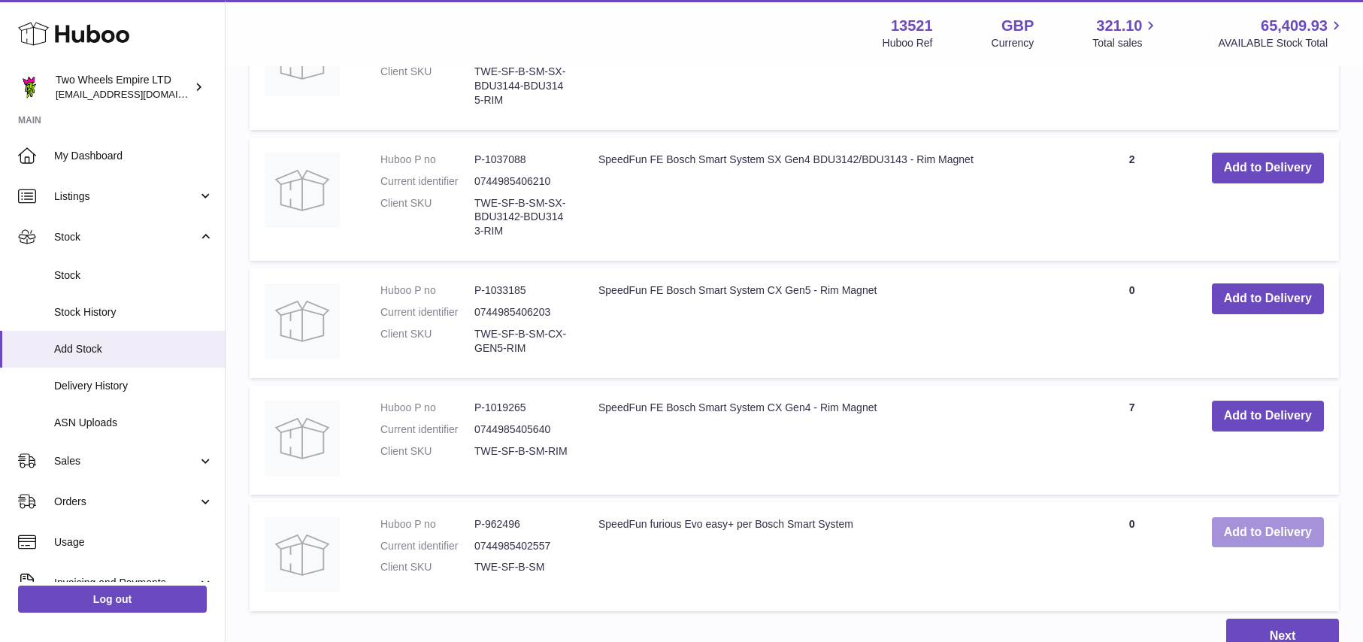
click at [1259, 541] on button "Add to Delivery" at bounding box center [1268, 532] width 112 height 31
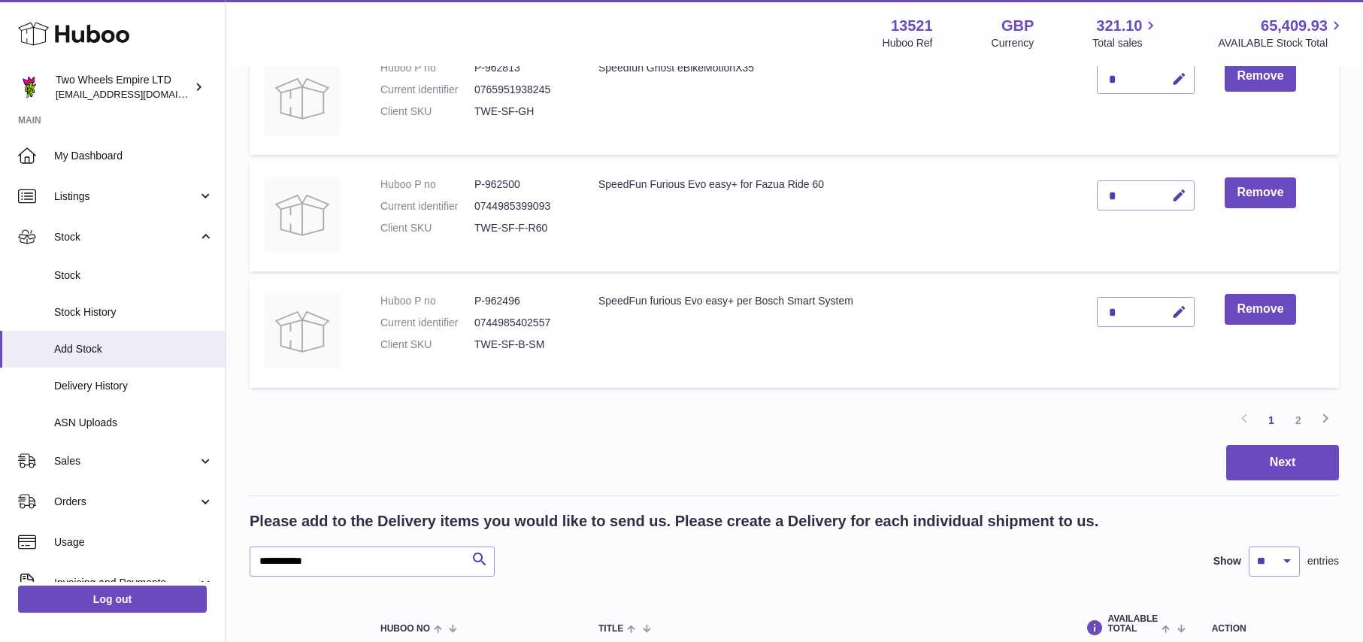
scroll to position [951, 0]
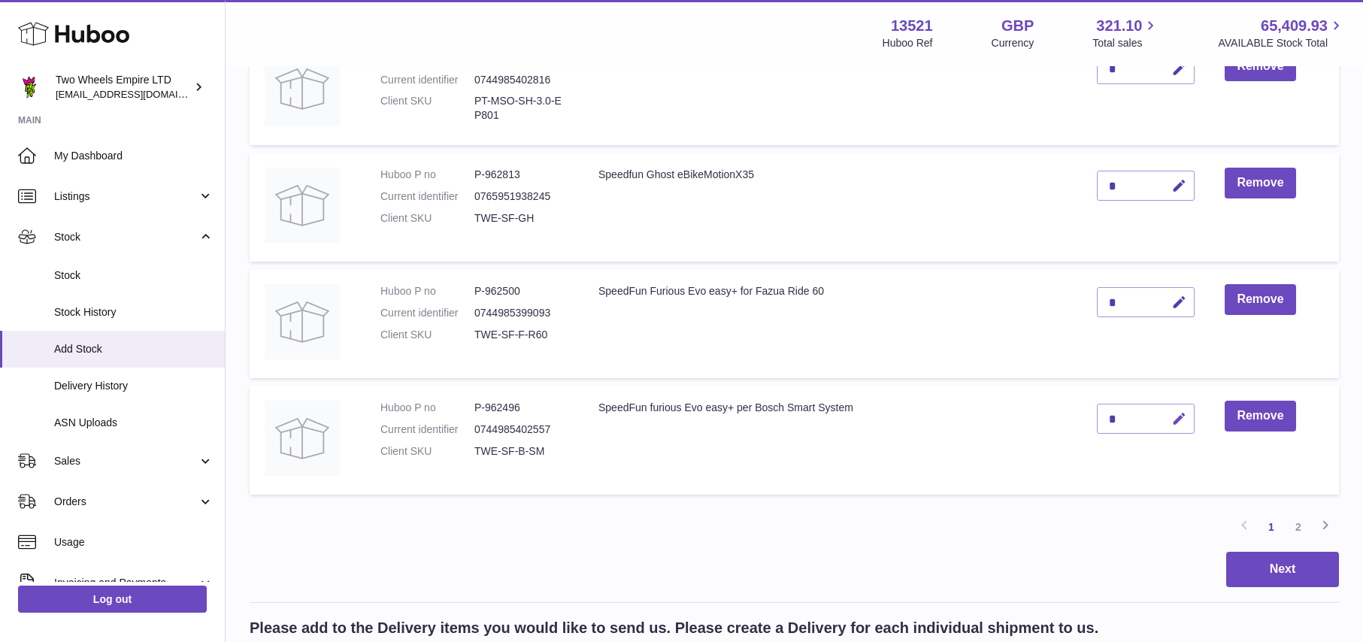
click at [1176, 418] on icon "button" at bounding box center [1180, 419] width 16 height 16
type input "*"
click at [1187, 415] on button "submit" at bounding box center [1177, 419] width 29 height 24
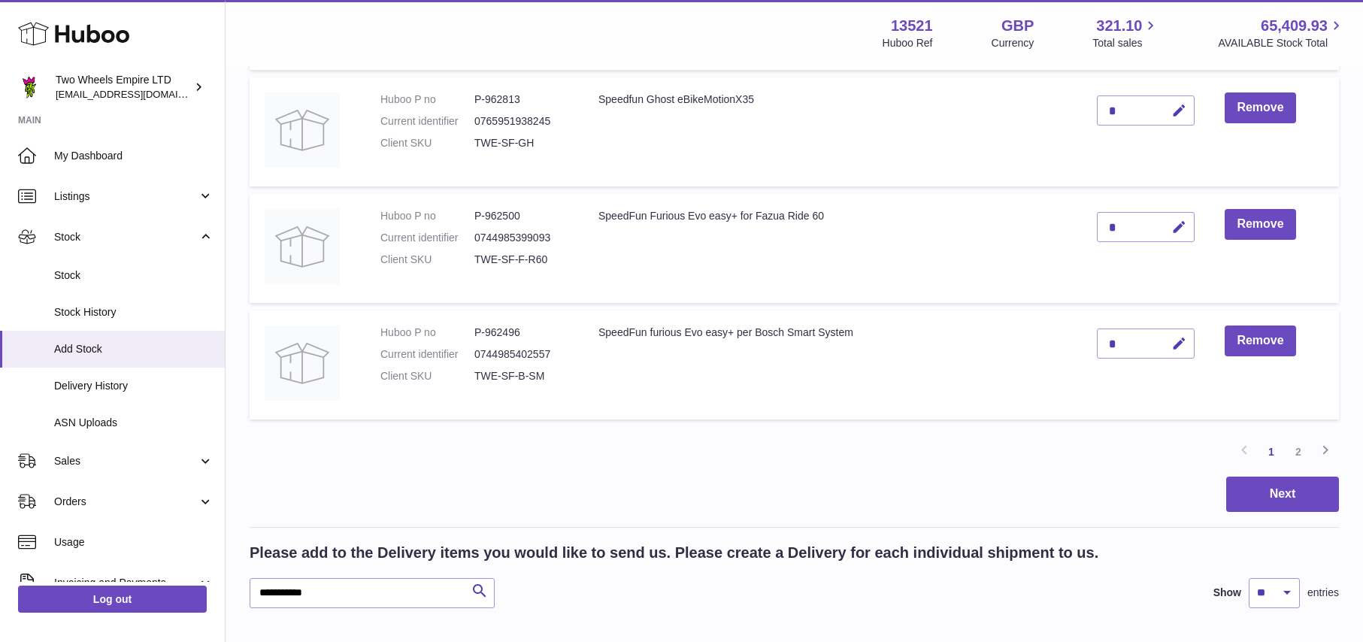
scroll to position [1085, 0]
